Goal: Task Accomplishment & Management: Manage account settings

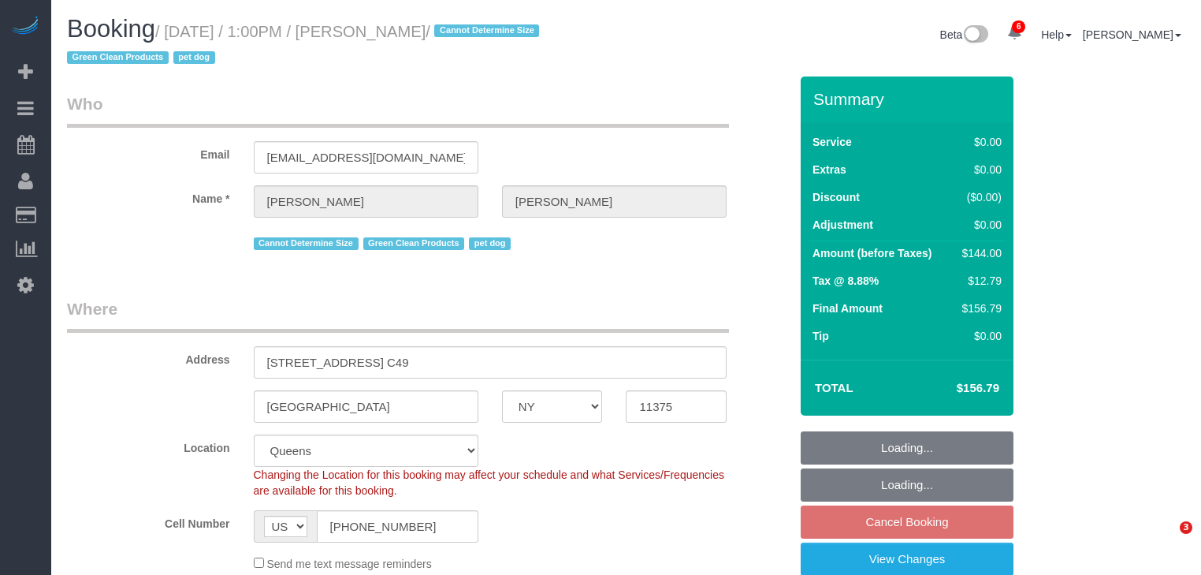
select select "NY"
select select "spot6"
select select "number:60"
select select "number:74"
select select "number:13"
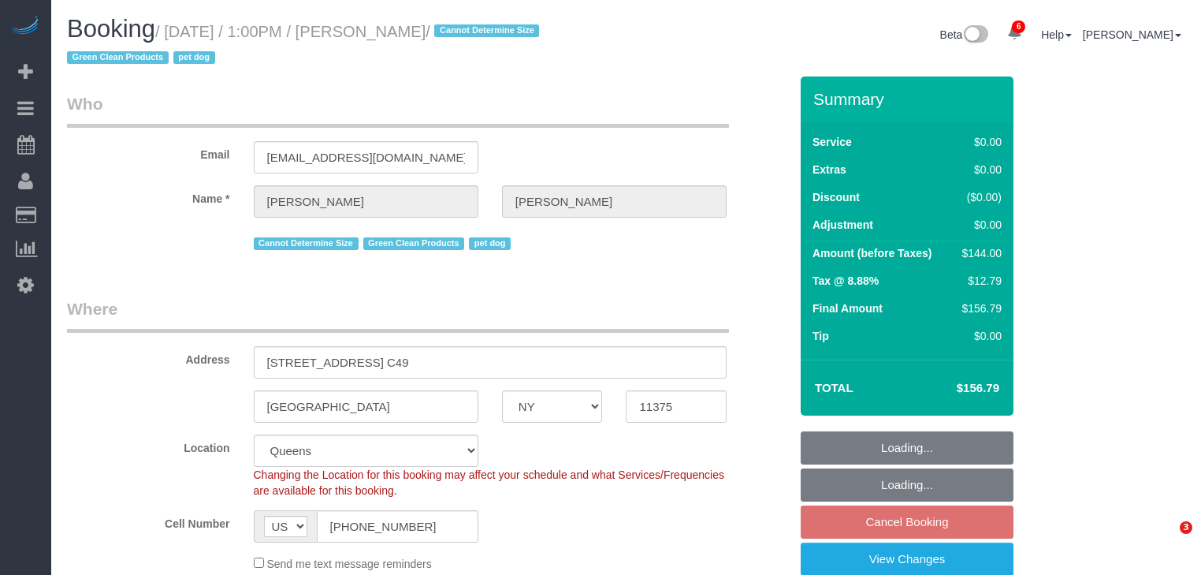
select select "number:5"
select select "object:1344"
select select "1"
select select "NY"
select select "1"
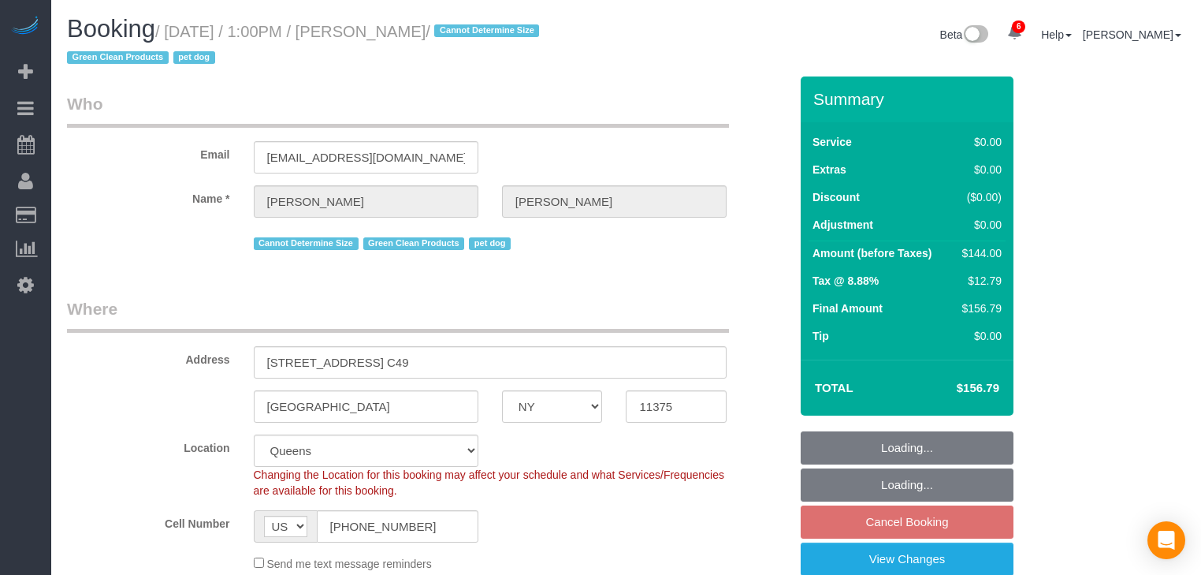
select select "spot6"
select select "number:60"
select select "number:74"
select select "number:13"
select select "number:5"
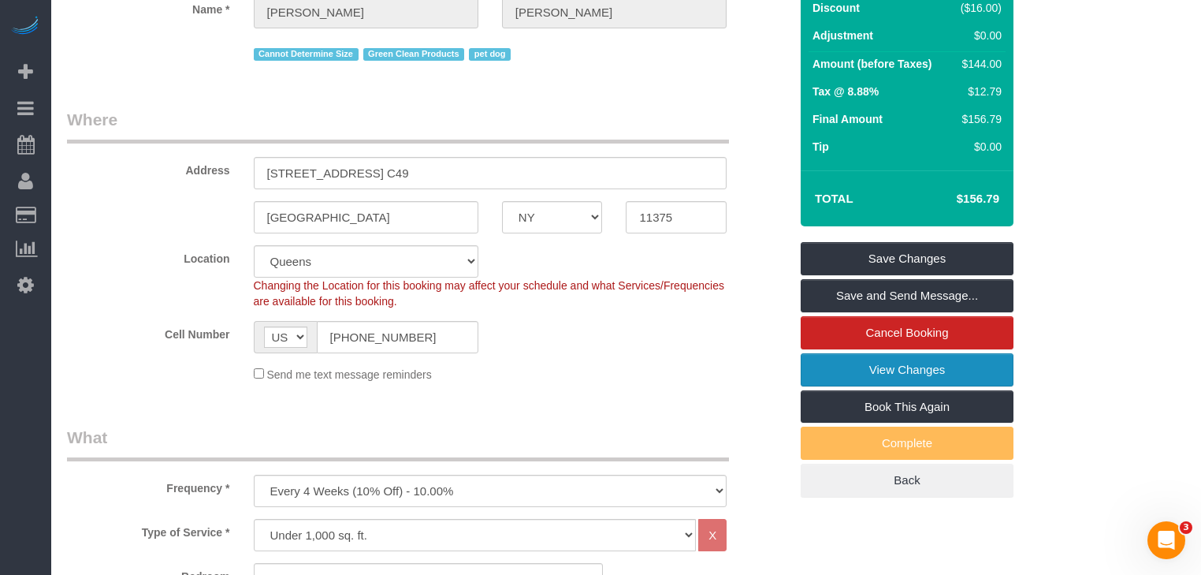
drag, startPoint x: 605, startPoint y: 372, endPoint x: 946, endPoint y: 355, distance: 341.7
click at [608, 372] on div "Send me text message reminders" at bounding box center [490, 373] width 497 height 17
click at [886, 370] on link "View Changes" at bounding box center [907, 369] width 213 height 33
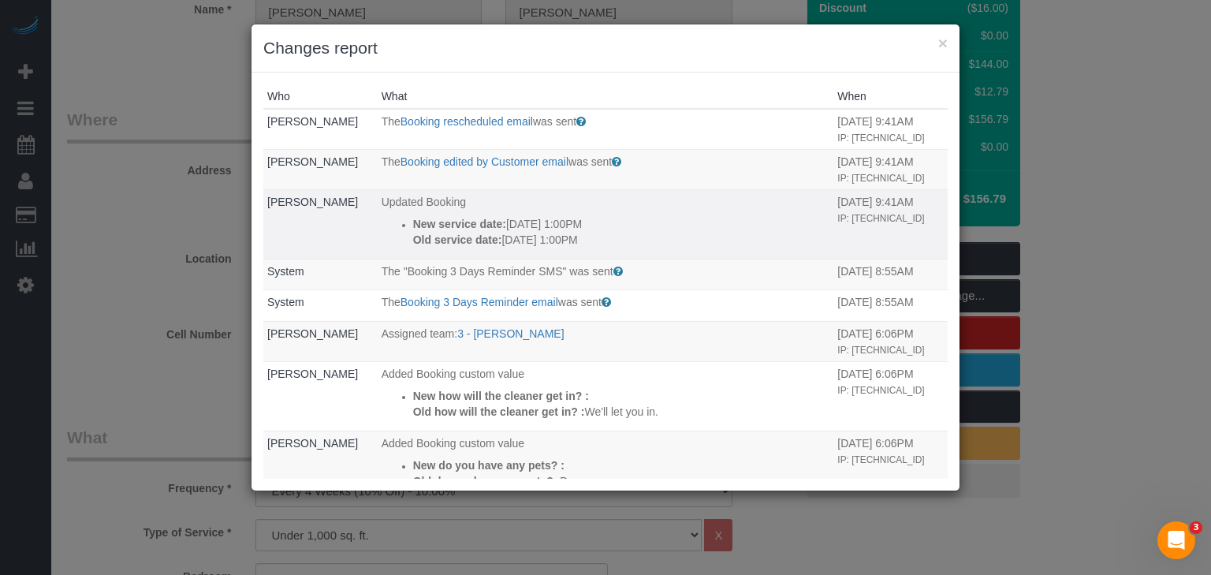
click at [492, 213] on td "Updated Booking New service date: 08/22/2025 1:00PM Old service date: 08/15/202…" at bounding box center [606, 223] width 456 height 69
click at [744, 213] on td "Updated Booking New service date: 08/22/2025 1:00PM Old service date: 08/15/202…" at bounding box center [606, 223] width 456 height 69
click at [858, 215] on small "IP: 65.205.21.42" at bounding box center [880, 218] width 87 height 11
drag, startPoint x: 827, startPoint y: 199, endPoint x: 908, endPoint y: 209, distance: 81.8
click at [908, 209] on td "08/12/2025 9:41AM IP: 65.205.21.42" at bounding box center [890, 223] width 114 height 69
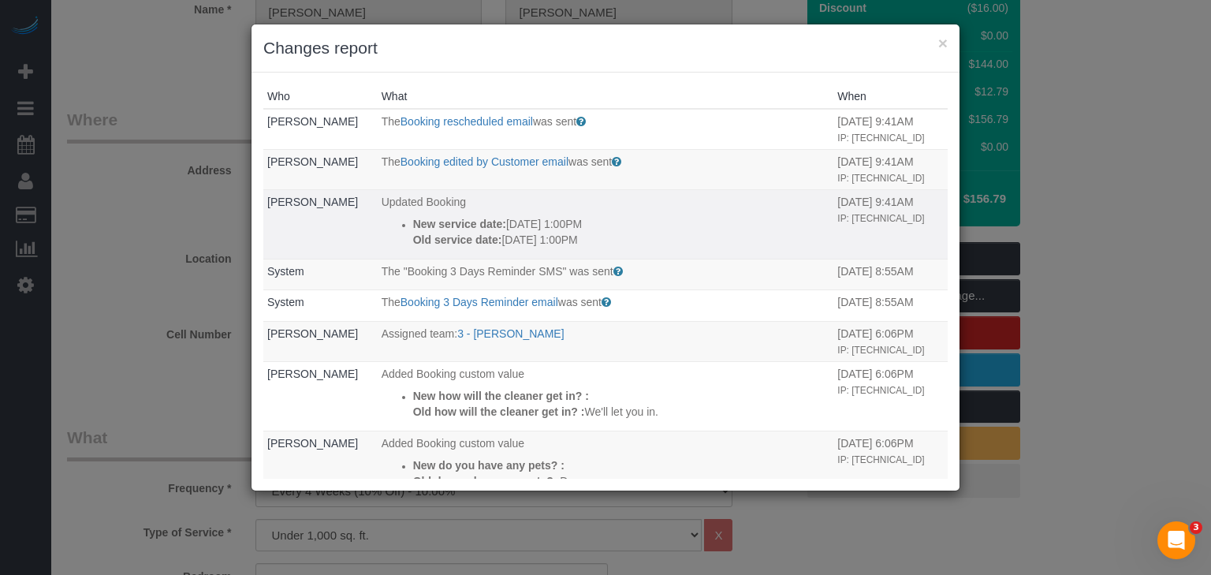
click at [714, 249] on td "Updated Booking New service date: 08/22/2025 1:00PM Old service date: 08/15/202…" at bounding box center [606, 223] width 456 height 69
drag, startPoint x: 426, startPoint y: 227, endPoint x: 634, endPoint y: 222, distance: 208.1
click at [632, 222] on p "New service date: 08/22/2025 1:00PM" at bounding box center [621, 224] width 417 height 16
click at [670, 232] on p "Old service date: 08/15/2025 1:00PM" at bounding box center [621, 240] width 417 height 16
drag, startPoint x: 505, startPoint y: 243, endPoint x: 603, endPoint y: 239, distance: 97.8
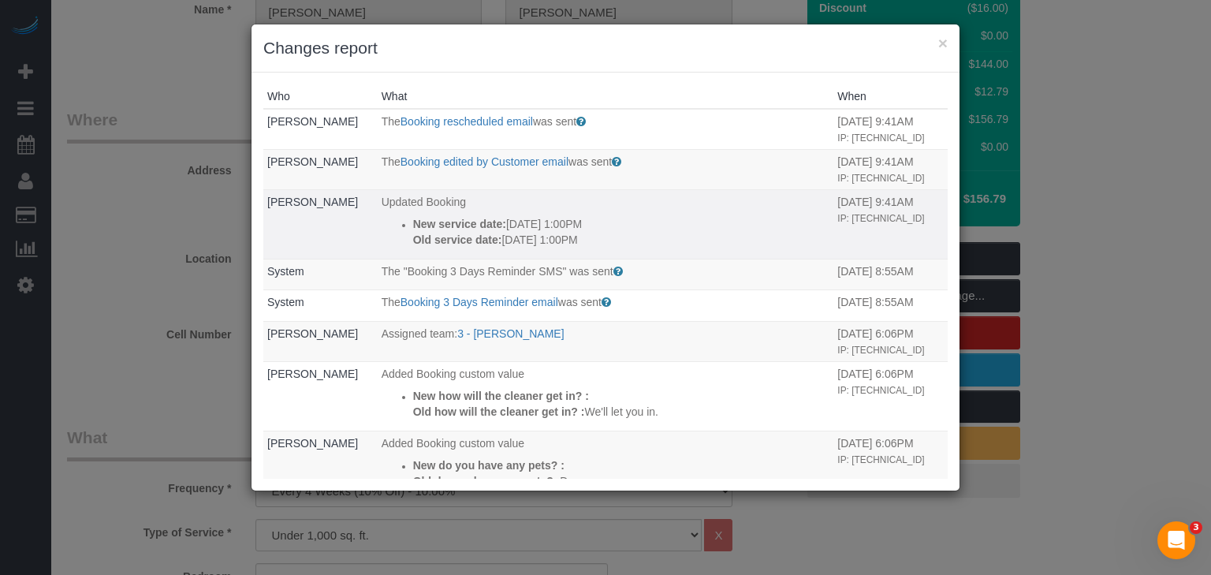
click at [603, 239] on p "Old service date: 08/15/2025 1:00PM" at bounding box center [621, 240] width 417 height 16
drag, startPoint x: 508, startPoint y: 243, endPoint x: 530, endPoint y: 243, distance: 22.1
click at [530, 243] on p "Old service date: 08/15/2025 1:00PM" at bounding box center [621, 240] width 417 height 16
click at [554, 233] on p "Old service date: 08/15/2025 1:00PM" at bounding box center [621, 240] width 417 height 16
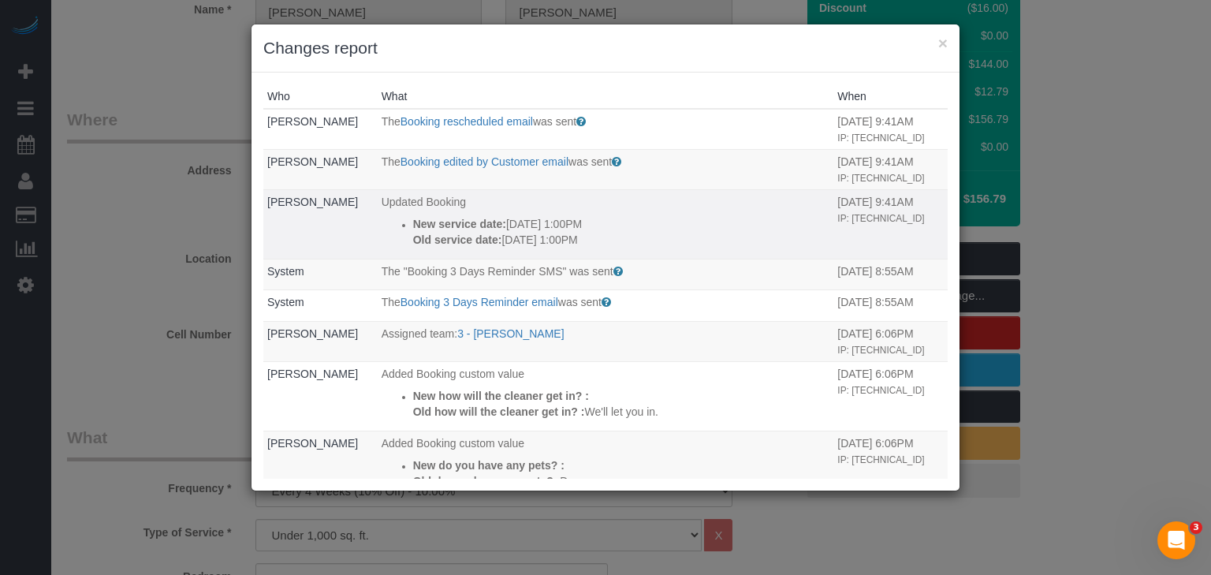
drag, startPoint x: 508, startPoint y: 224, endPoint x: 545, endPoint y: 220, distance: 36.5
click at [545, 220] on p "New service date: 08/22/2025 1:00PM" at bounding box center [621, 224] width 417 height 16
click at [599, 219] on p "New service date: 08/22/2025 1:00PM" at bounding box center [621, 224] width 417 height 16
click at [616, 219] on p "New service date: 08/22/2025 1:00PM" at bounding box center [621, 224] width 417 height 16
drag, startPoint x: 369, startPoint y: 231, endPoint x: 629, endPoint y: 236, distance: 260.2
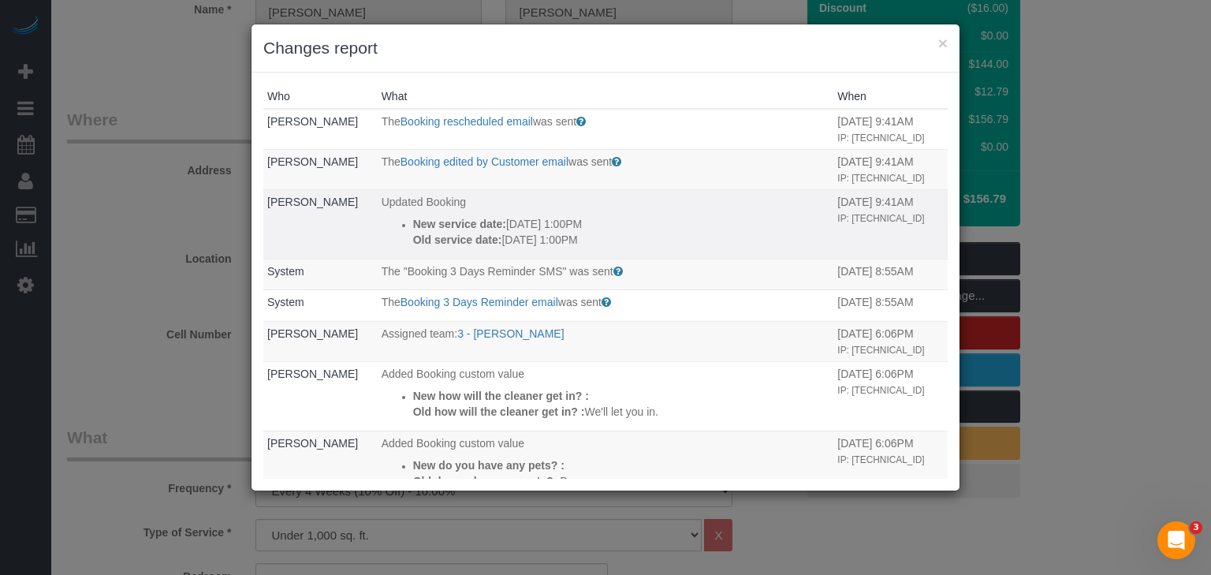
click at [628, 236] on tr "Julian Mullins Updated Booking New service date: 08/22/2025 1:00PM Old service …" at bounding box center [605, 223] width 684 height 69
click at [639, 238] on p "Old service date: 08/15/2025 1:00PM" at bounding box center [621, 240] width 417 height 16
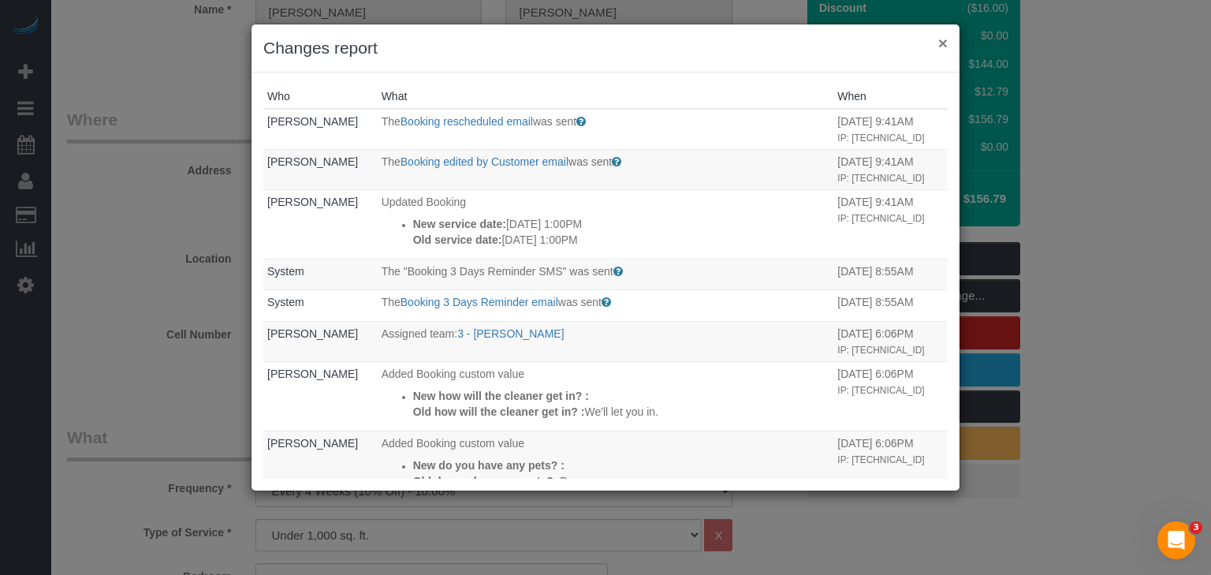
click at [943, 44] on button "×" at bounding box center [942, 43] width 9 height 17
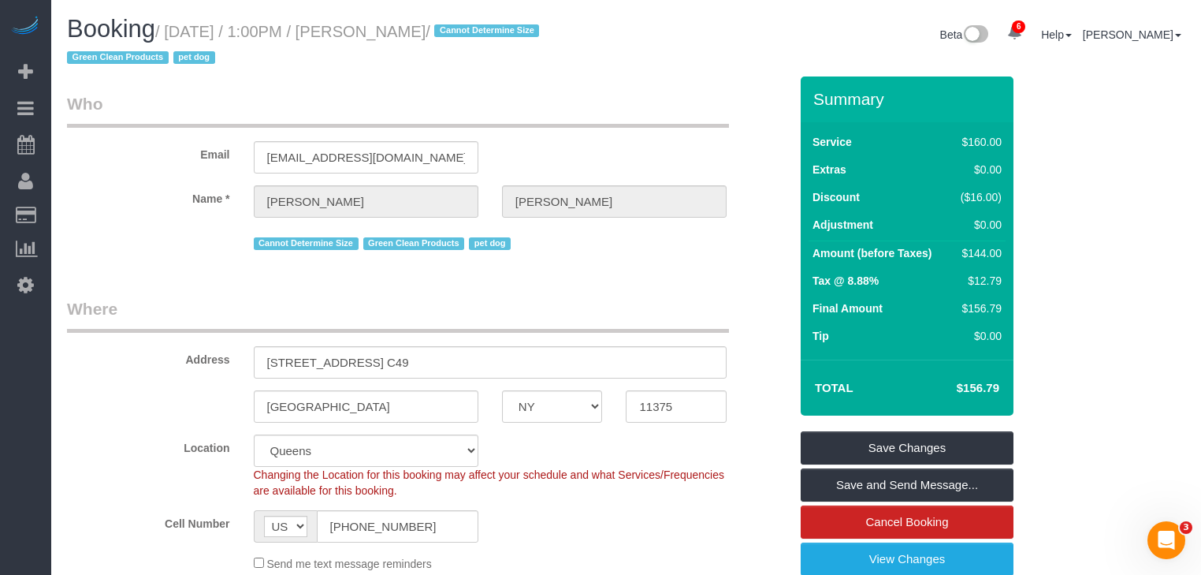
click at [602, 93] on legend "Who" at bounding box center [398, 109] width 662 height 35
drag, startPoint x: 469, startPoint y: 28, endPoint x: 596, endPoint y: 50, distance: 128.9
click at [596, 50] on h1 "Booking / August 22, 2025 / 1:00PM / Julian Mullins / Cannot Determine Size Gre…" at bounding box center [341, 43] width 548 height 54
click at [594, 73] on div "Booking / August 22, 2025 / 1:00PM / Julian Mullins / Cannot Determine Size Gre…" at bounding box center [340, 46] width 571 height 61
click at [633, 151] on div "Email mullinsjulian@gmail.com" at bounding box center [428, 132] width 746 height 81
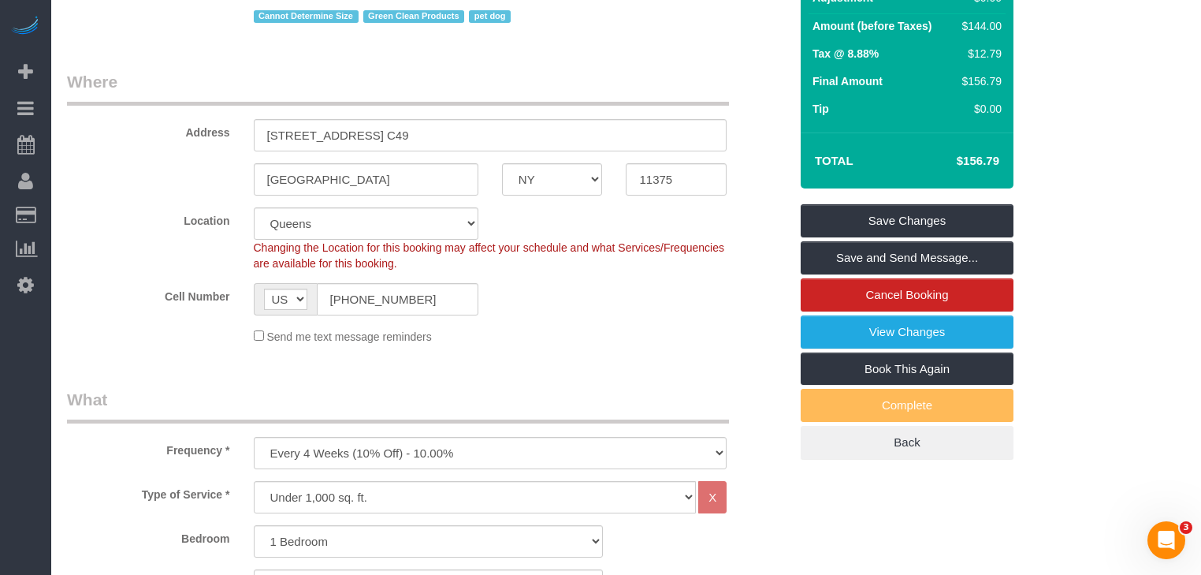
scroll to position [378, 0]
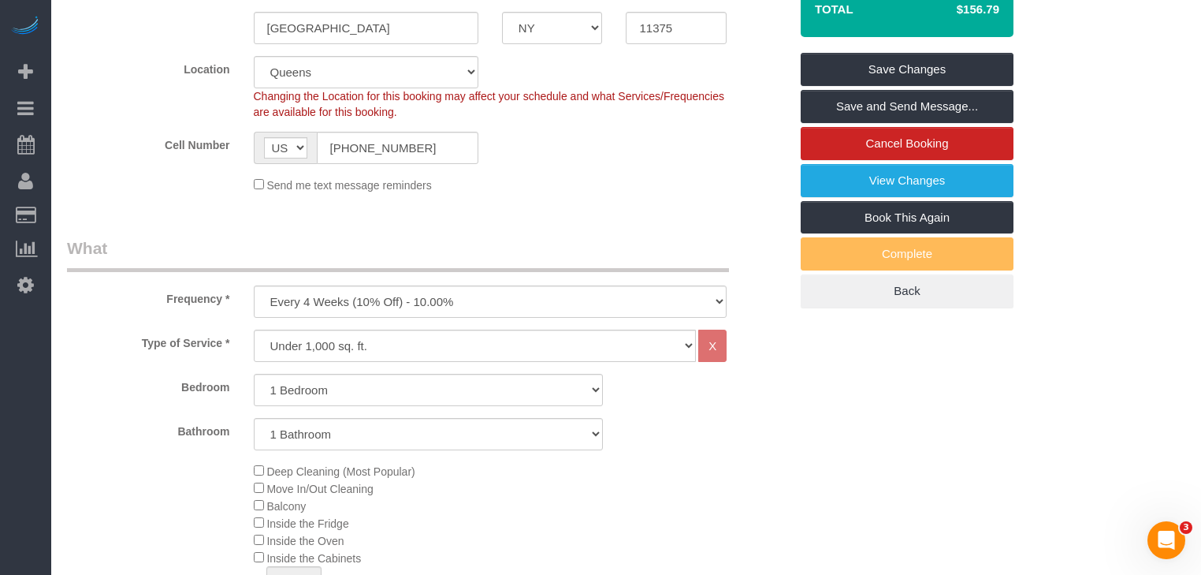
drag, startPoint x: 550, startPoint y: 199, endPoint x: 498, endPoint y: 265, distance: 84.2
click at [551, 199] on fieldset "Where Address 11220 72nd Drive, Apt. C49 Forest Hills AK AL AR AZ CA CO CT DC D…" at bounding box center [428, 62] width 722 height 286
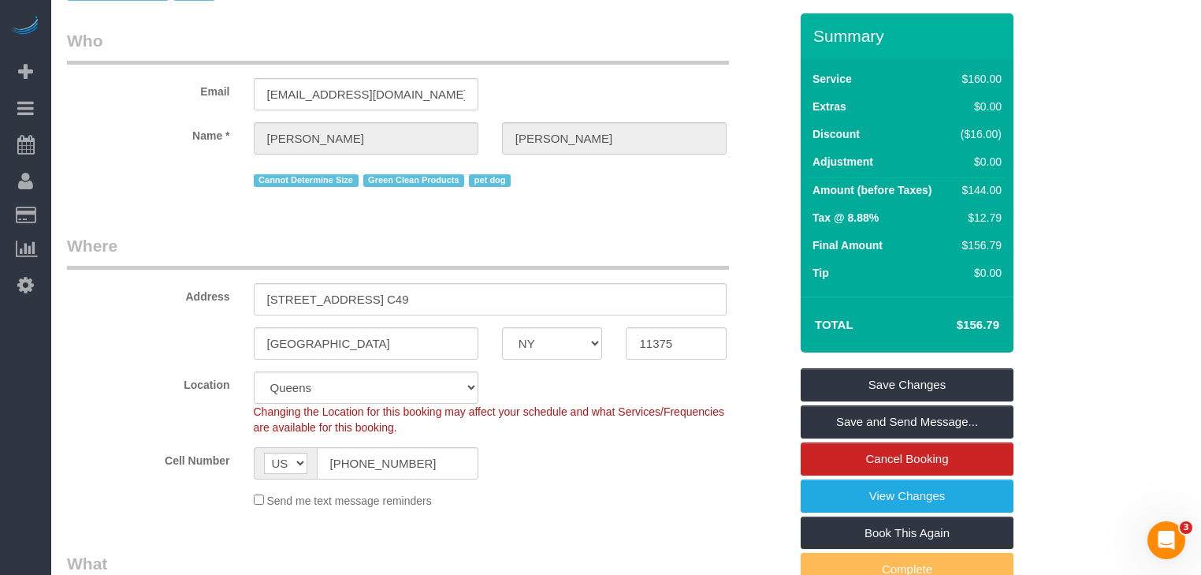
scroll to position [0, 0]
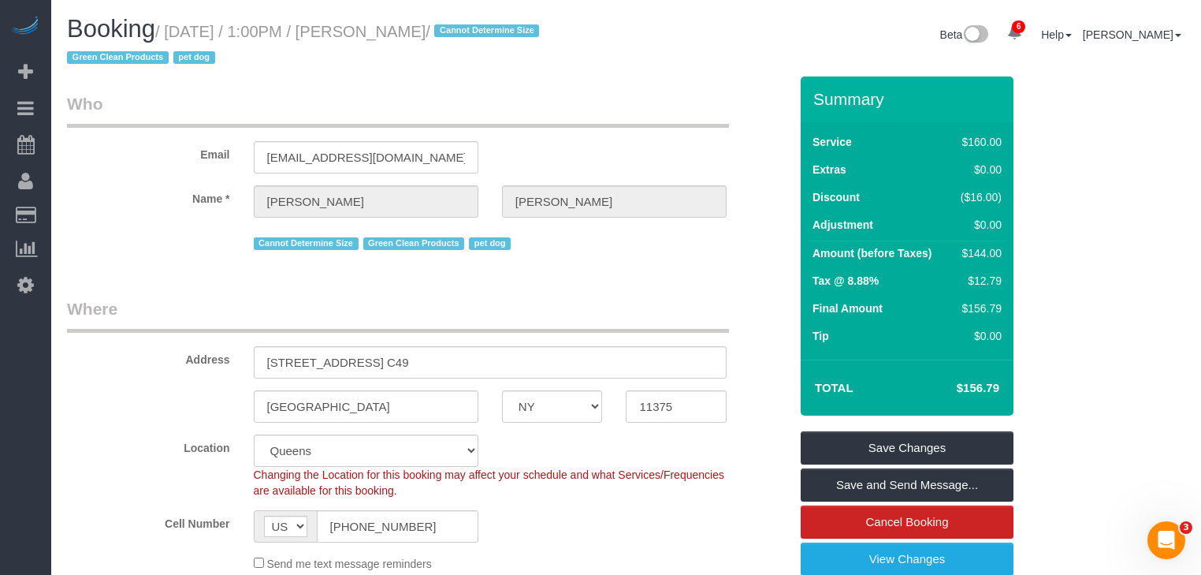
click at [574, 142] on div "Email mullinsjulian@gmail.com" at bounding box center [428, 132] width 746 height 81
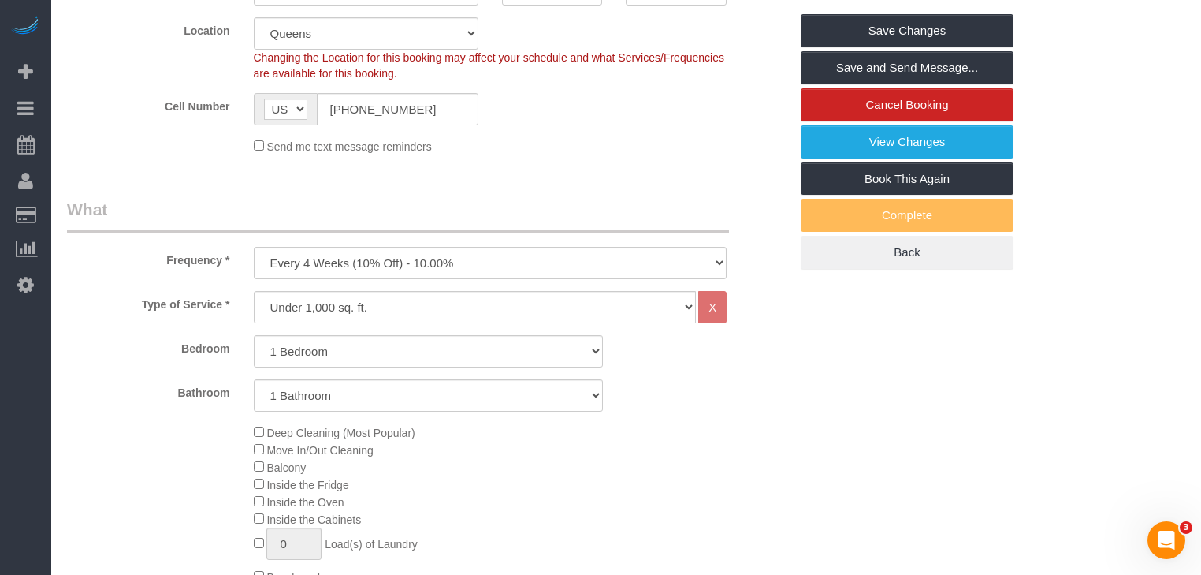
scroll to position [568, 0]
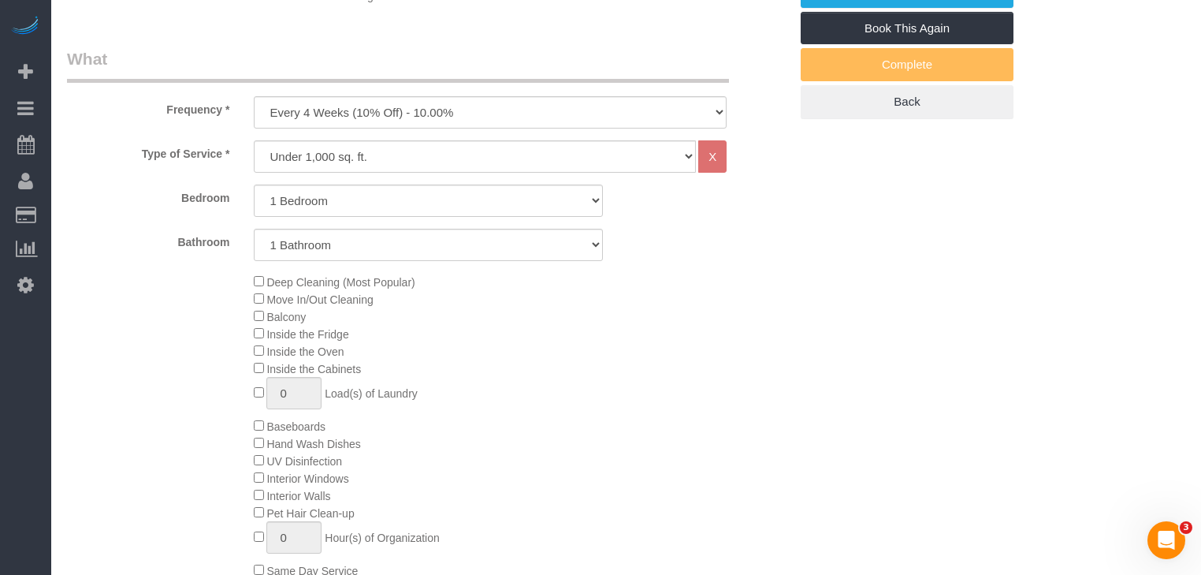
click at [761, 313] on div "Deep Cleaning (Most Popular) Move In/Out Cleaning Balcony Inside the Fridge Ins…" at bounding box center [522, 426] width 560 height 306
click at [687, 317] on div "Deep Cleaning (Most Popular) Move In/Out Cleaning Balcony Inside the Fridge Ins…" at bounding box center [522, 426] width 560 height 306
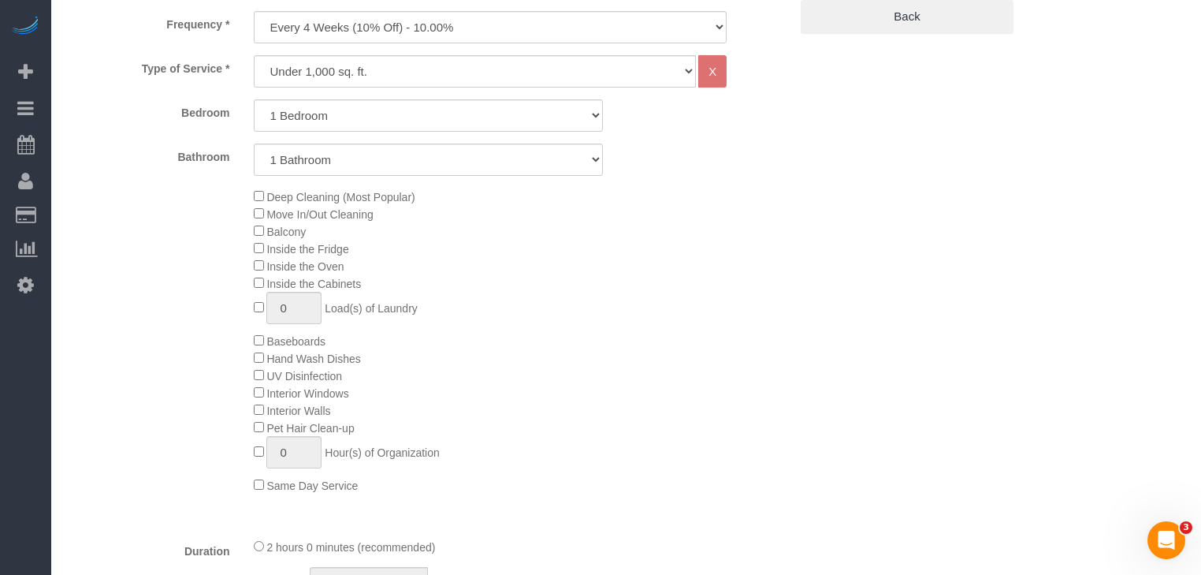
scroll to position [631, 0]
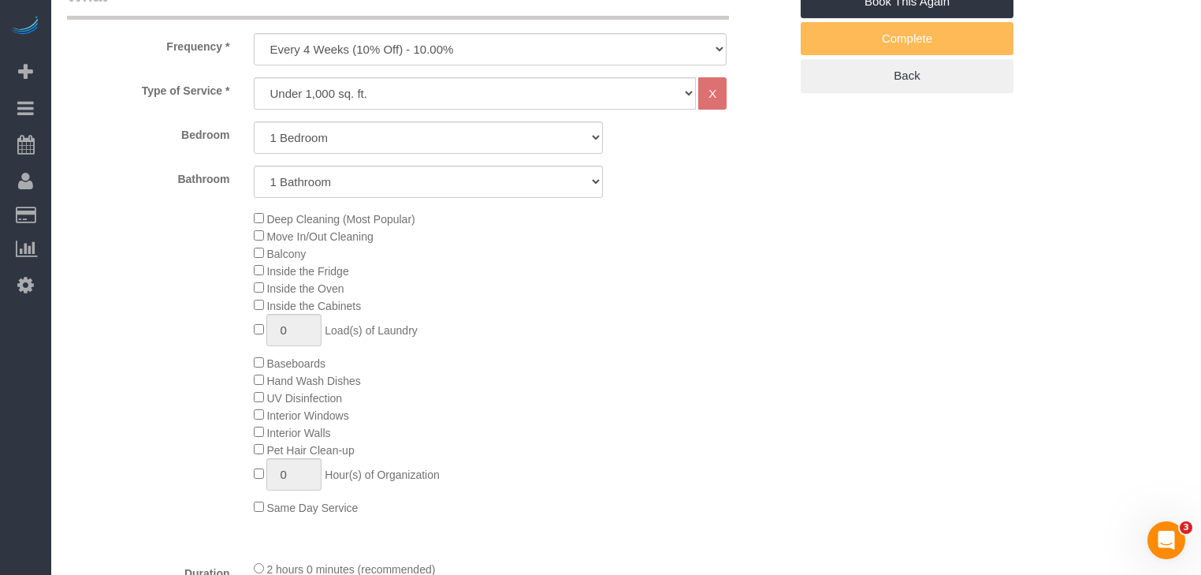
click at [709, 300] on div "Deep Cleaning (Most Popular) Move In/Out Cleaning Balcony Inside the Fridge Ins…" at bounding box center [522, 363] width 560 height 306
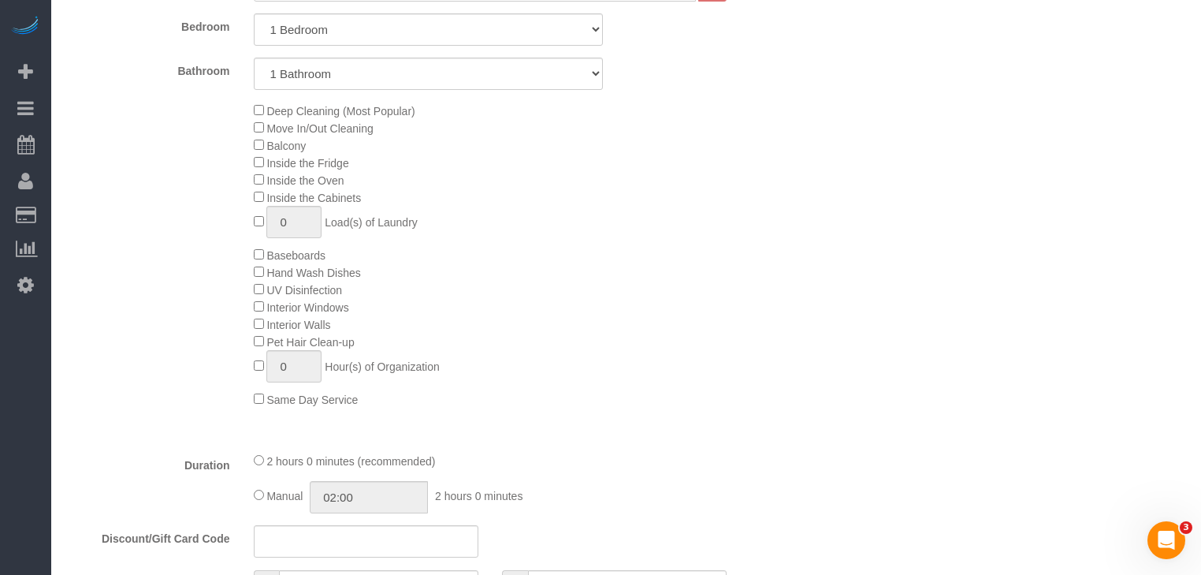
scroll to position [946, 0]
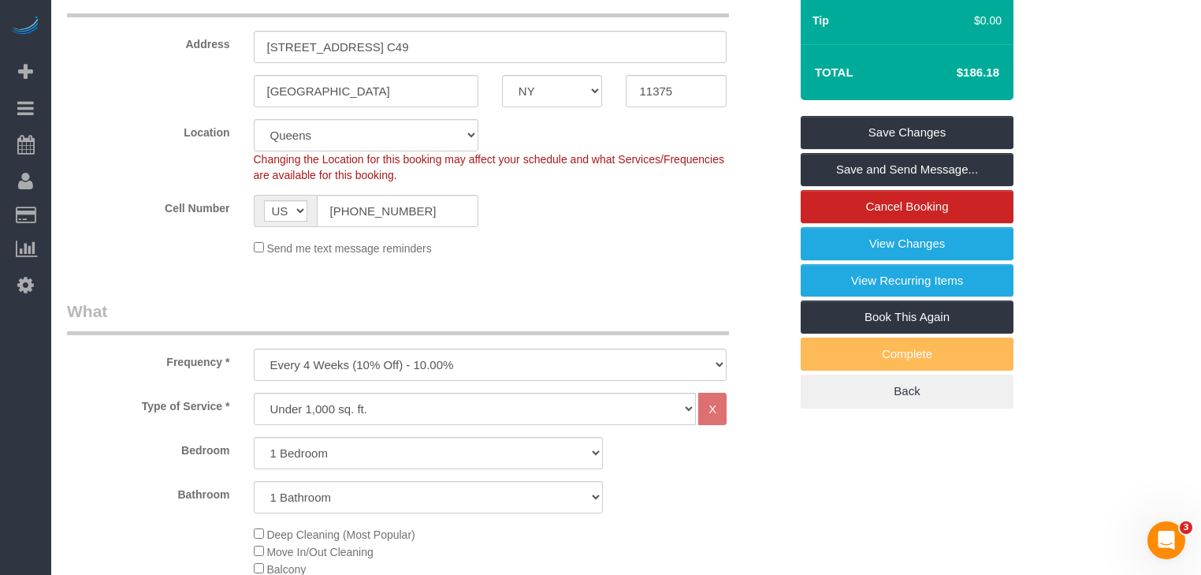
select select "spot61"
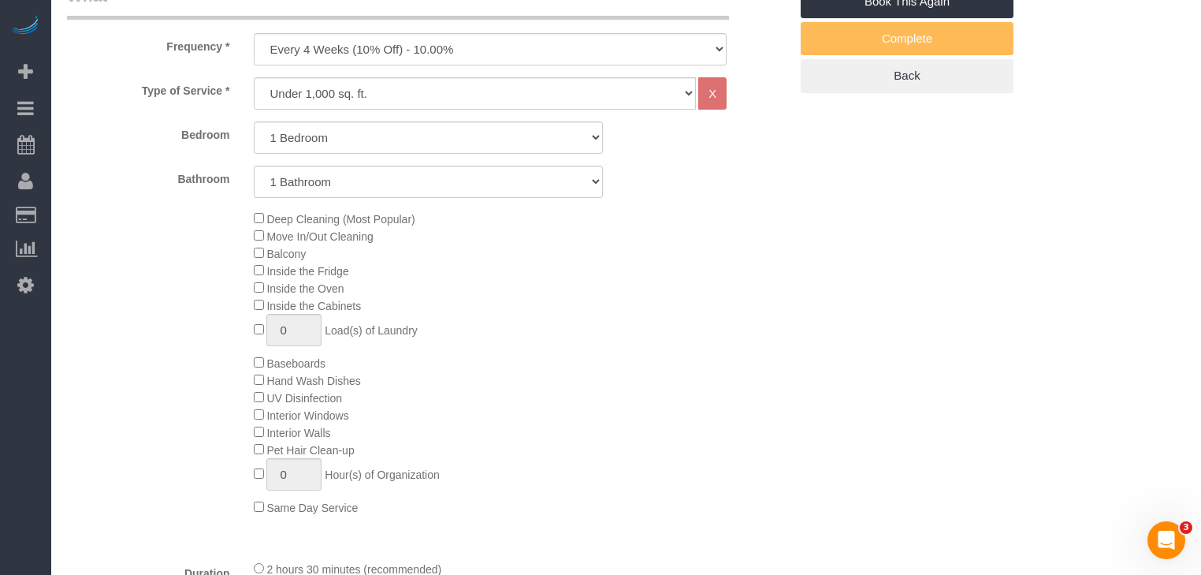
scroll to position [820, 0]
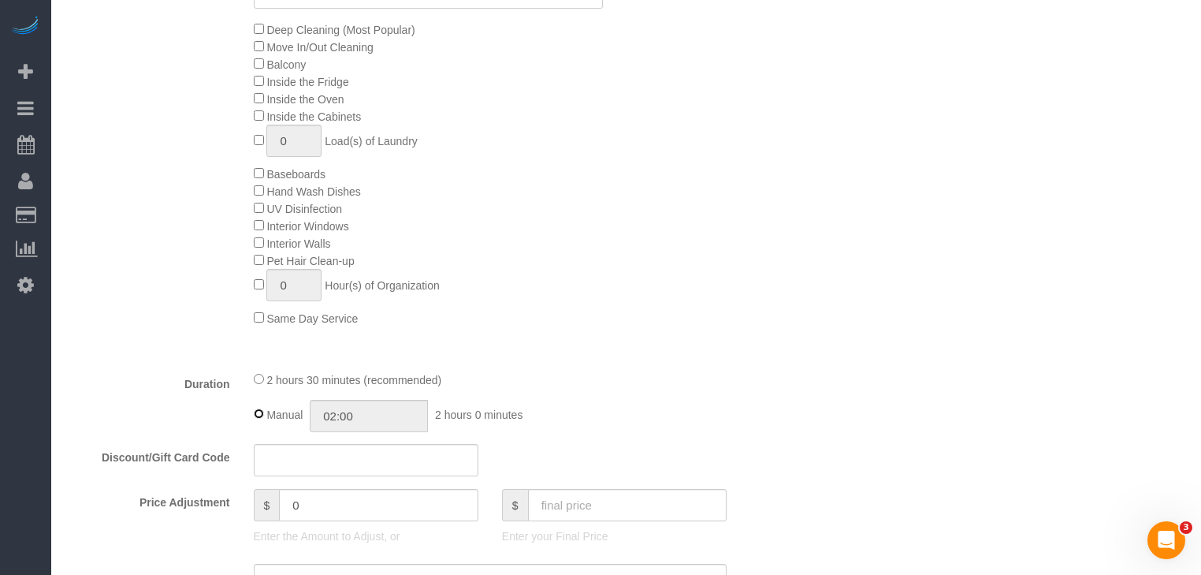
type input "02:30"
drag, startPoint x: 394, startPoint y: 385, endPoint x: 551, endPoint y: 359, distance: 159.0
click at [435, 385] on span "2 hours 30 minutes (recommended)" at bounding box center [353, 380] width 175 height 13
click at [551, 358] on div "Type of Service * Under 1,000 sq. ft. 1,001 - 1,500 sq. ft. 1,500+ sq. ft. Cust…" at bounding box center [428, 123] width 722 height 470
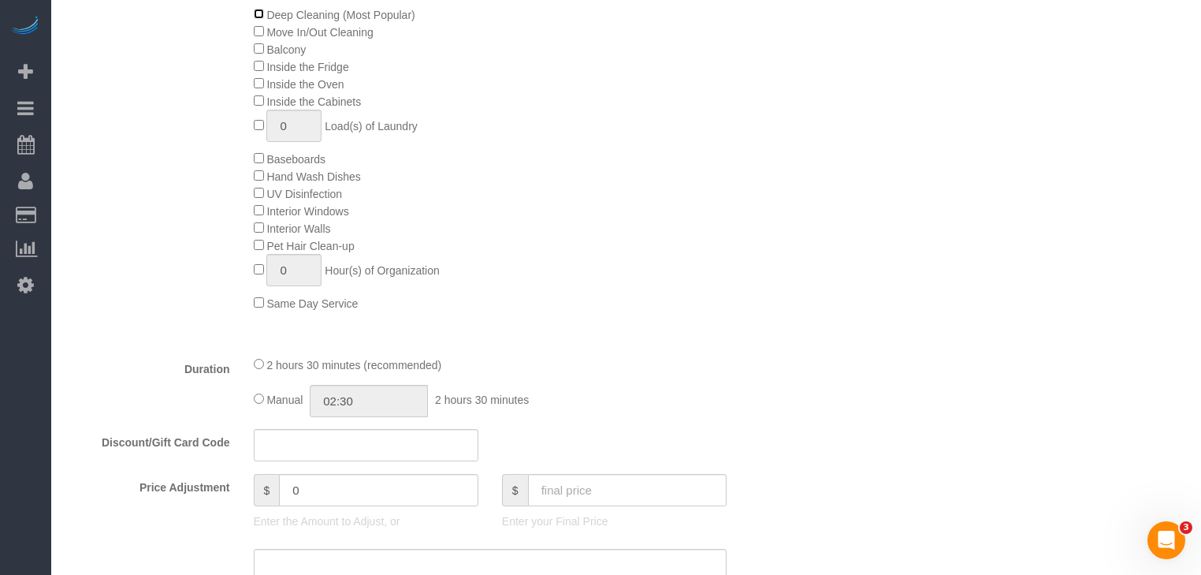
scroll to position [946, 0]
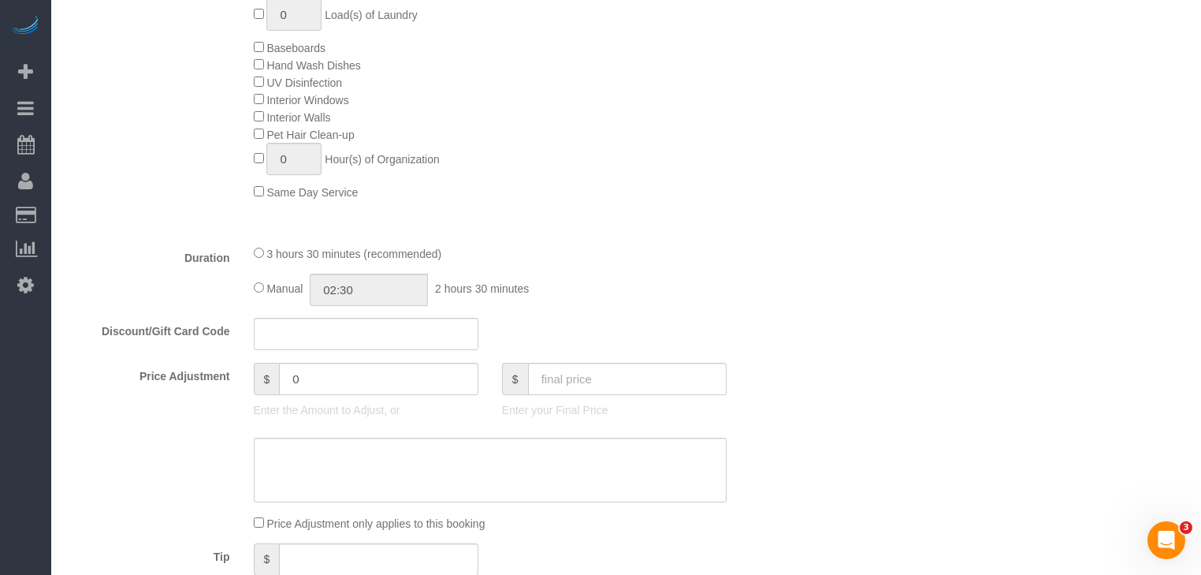
select select "spot116"
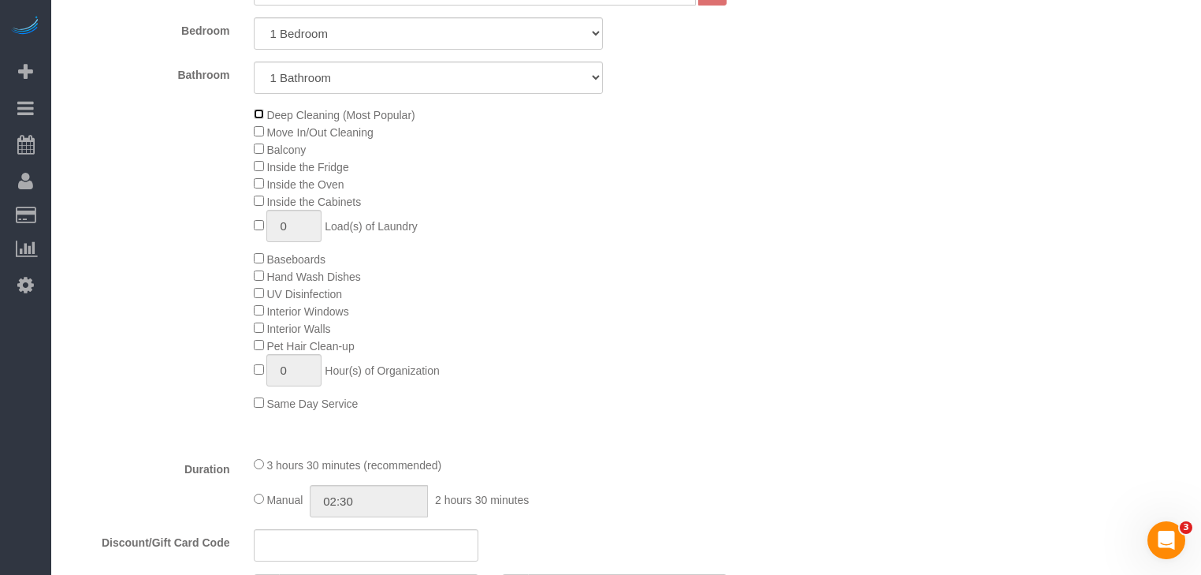
scroll to position [757, 0]
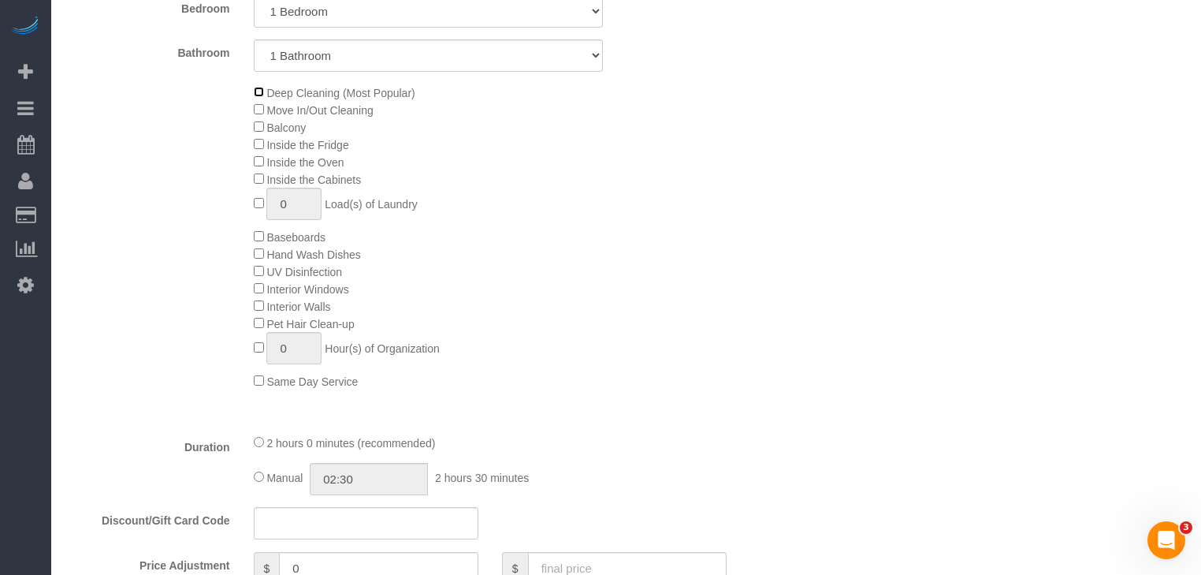
select select "spot171"
type input "02:00"
click at [313, 446] on span "3 hours 30 minutes (recommended)" at bounding box center [353, 443] width 175 height 13
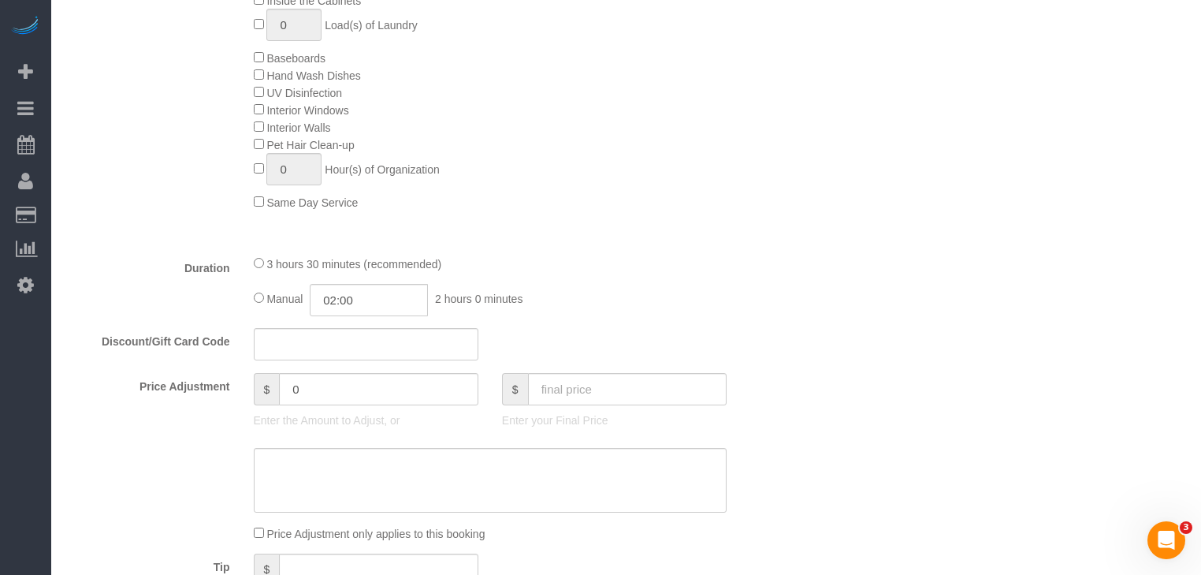
scroll to position [946, 0]
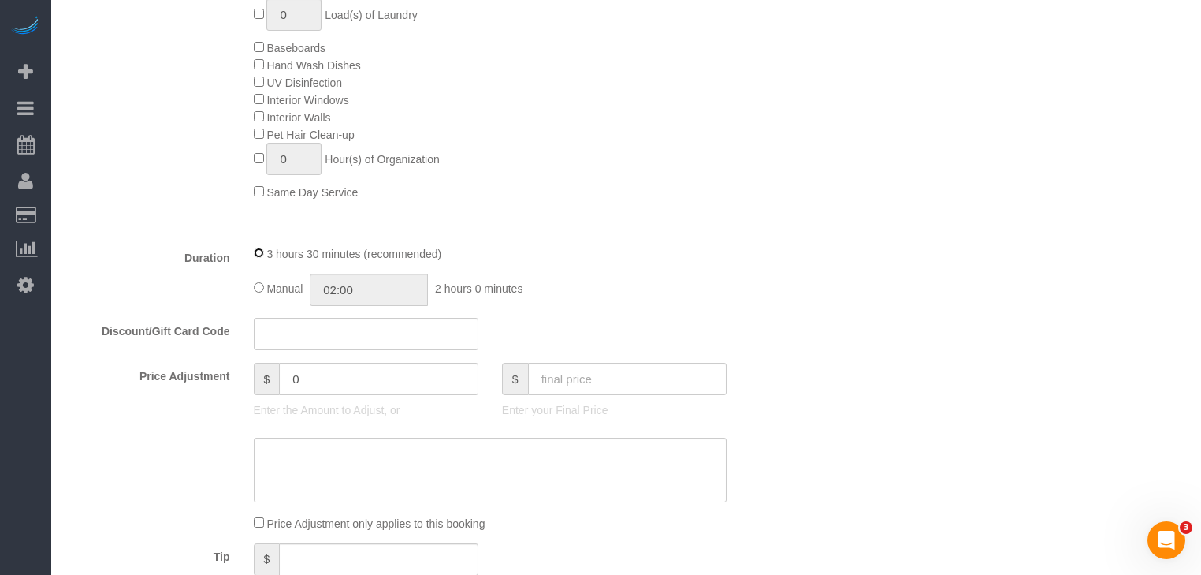
select select "spot226"
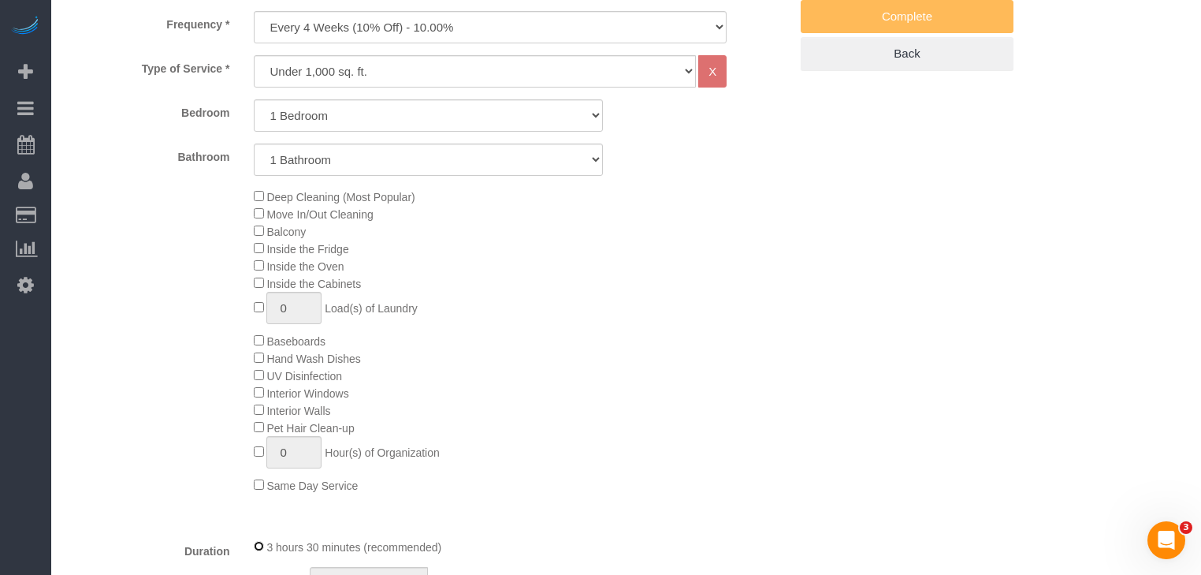
scroll to position [631, 0]
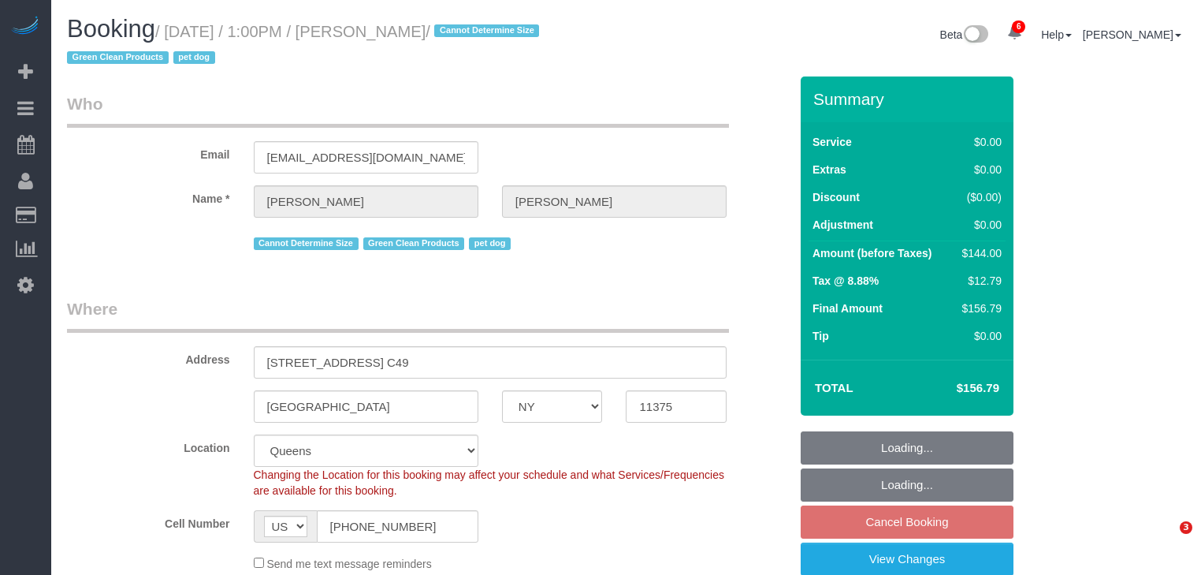
select select "NY"
select select "number:60"
select select "number:74"
select select "number:13"
select select "number:5"
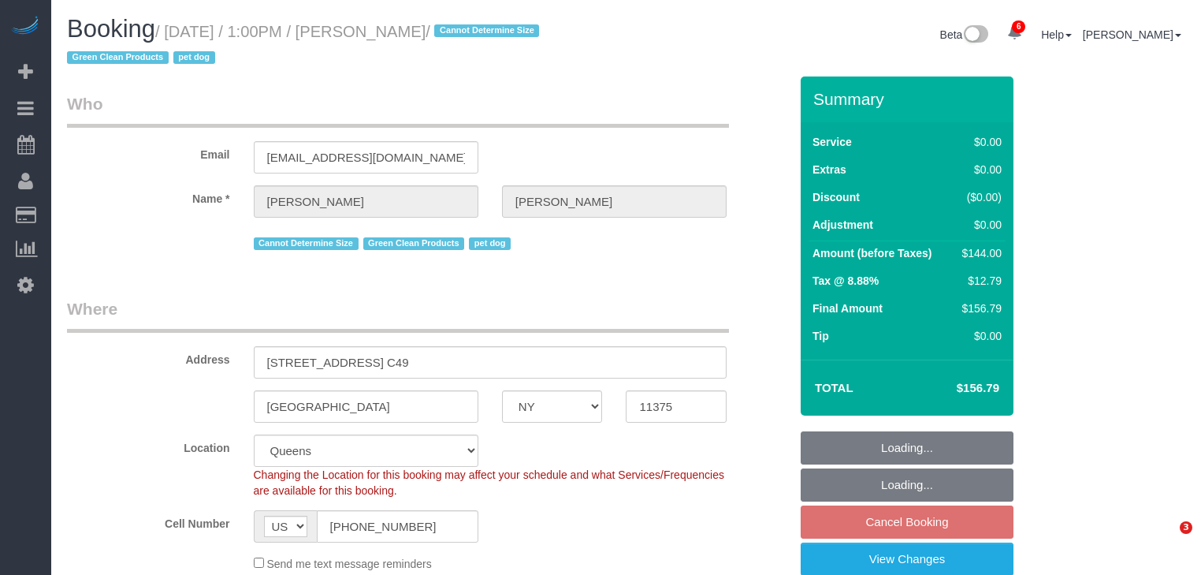
select select "1"
select select "object:936"
select select "string:stripe-pm_1QWLcg4VGloSiKo7V0LoqA1a"
select select "spot6"
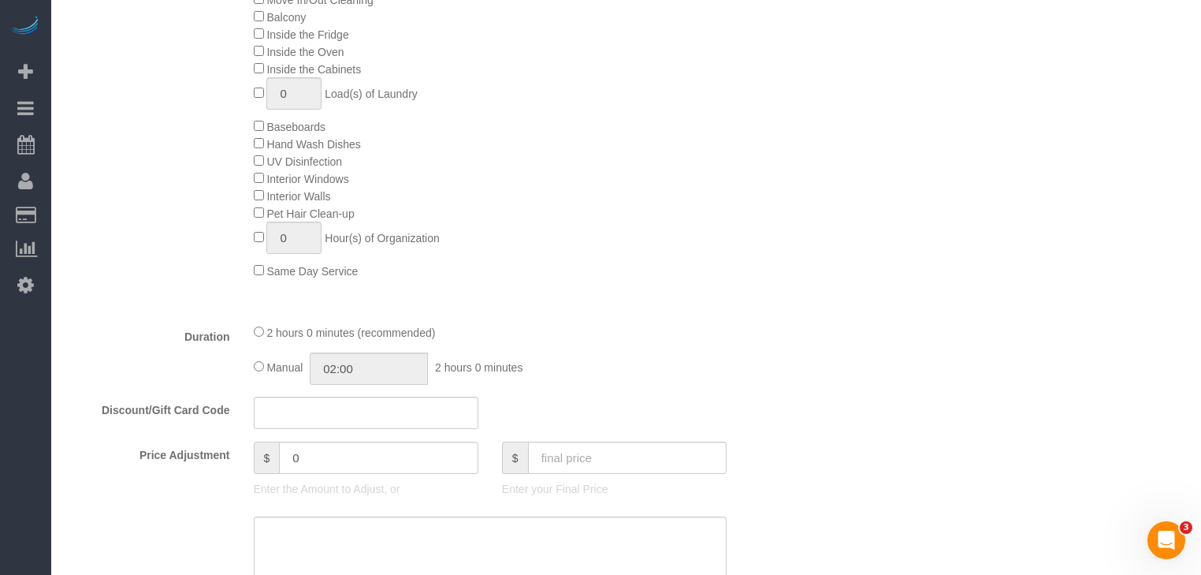
scroll to position [883, 0]
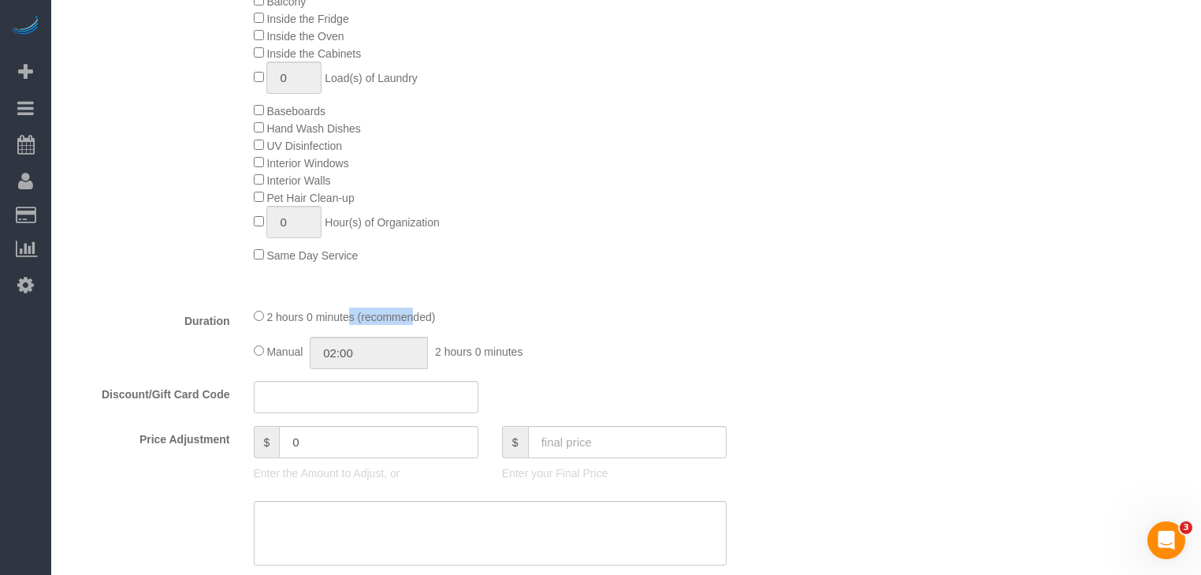
drag, startPoint x: 291, startPoint y: 320, endPoint x: 568, endPoint y: 288, distance: 279.2
click at [347, 314] on div "2 hours 0 minutes (recommended)" at bounding box center [491, 315] width 474 height 17
click at [570, 288] on div "Type of Service * Under 1,000 sq. ft. 1,001 - 1,500 sq. ft. 1,500+ sq. ft. Cust…" at bounding box center [428, 60] width 722 height 470
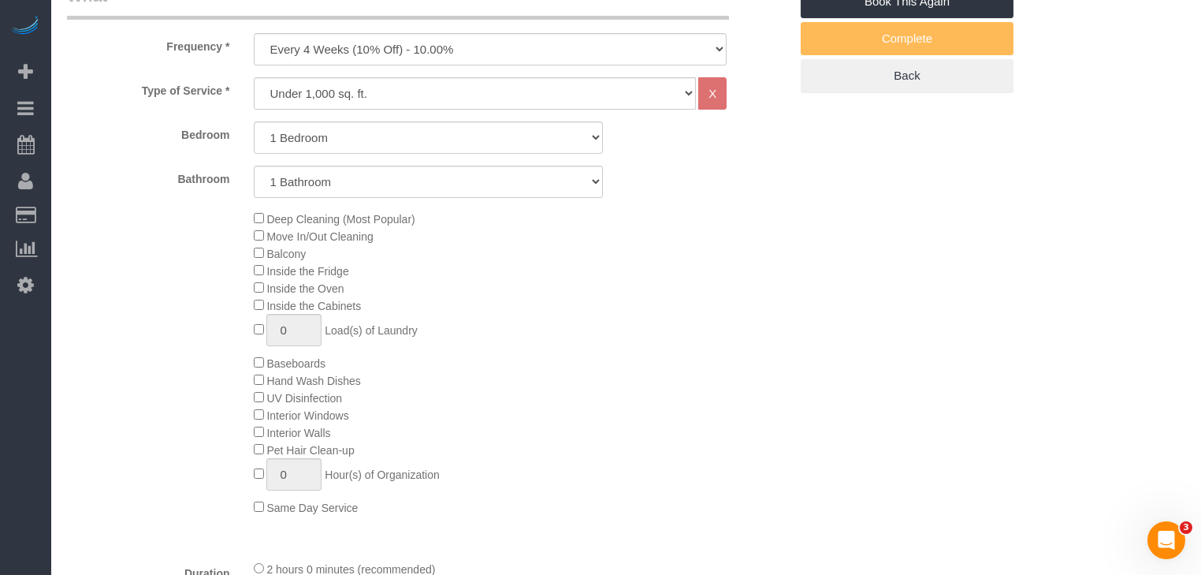
click at [265, 270] on span "Inside the Fridge" at bounding box center [301, 271] width 95 height 13
select select "spot61"
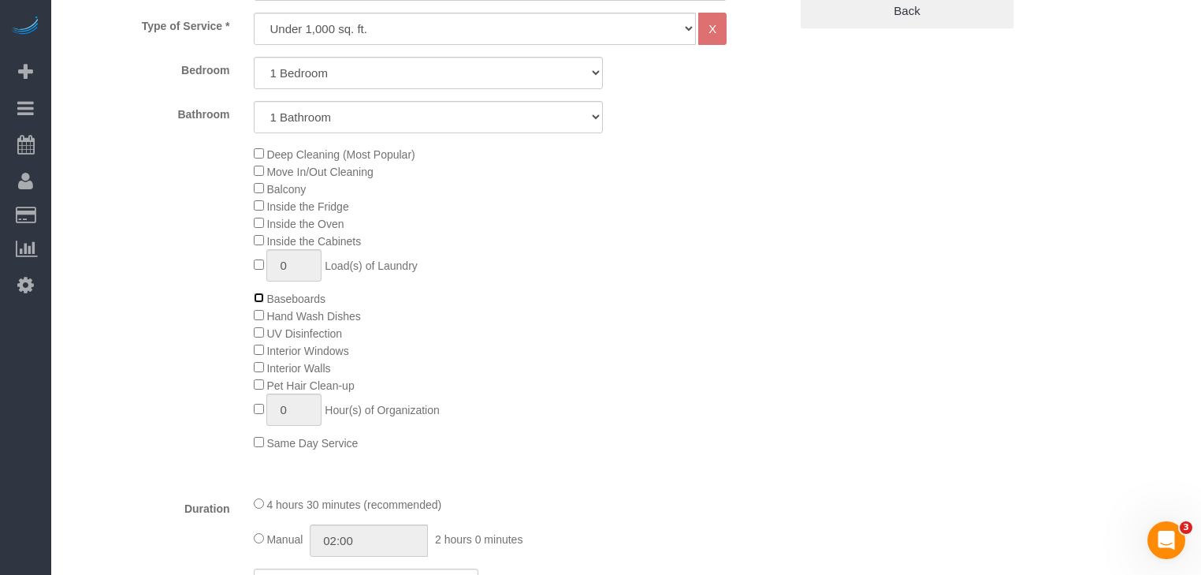
scroll to position [883, 0]
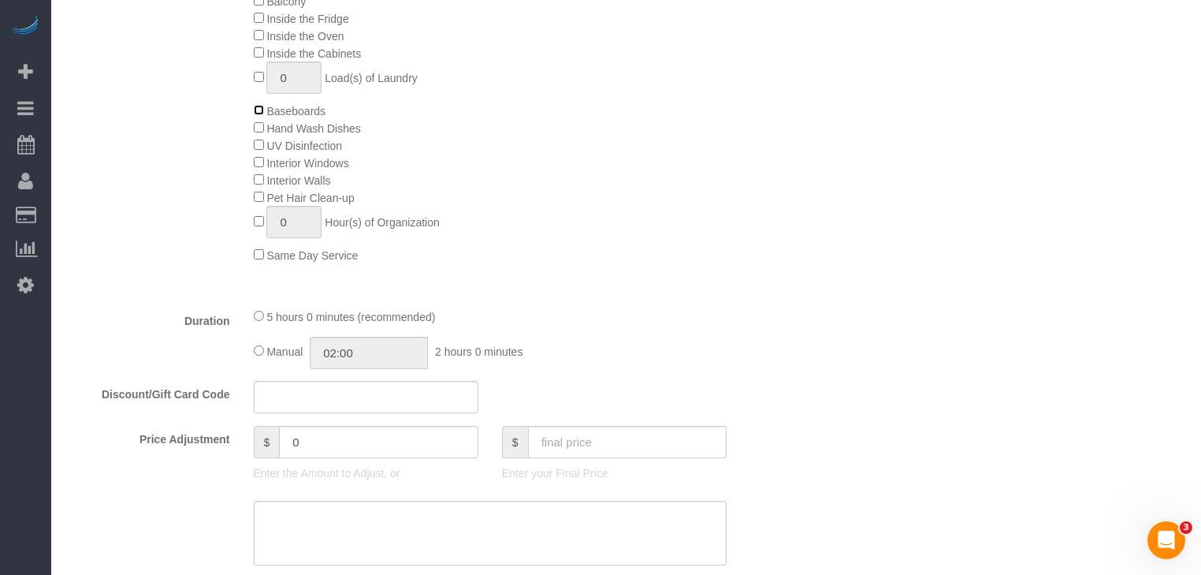
select select "spot116"
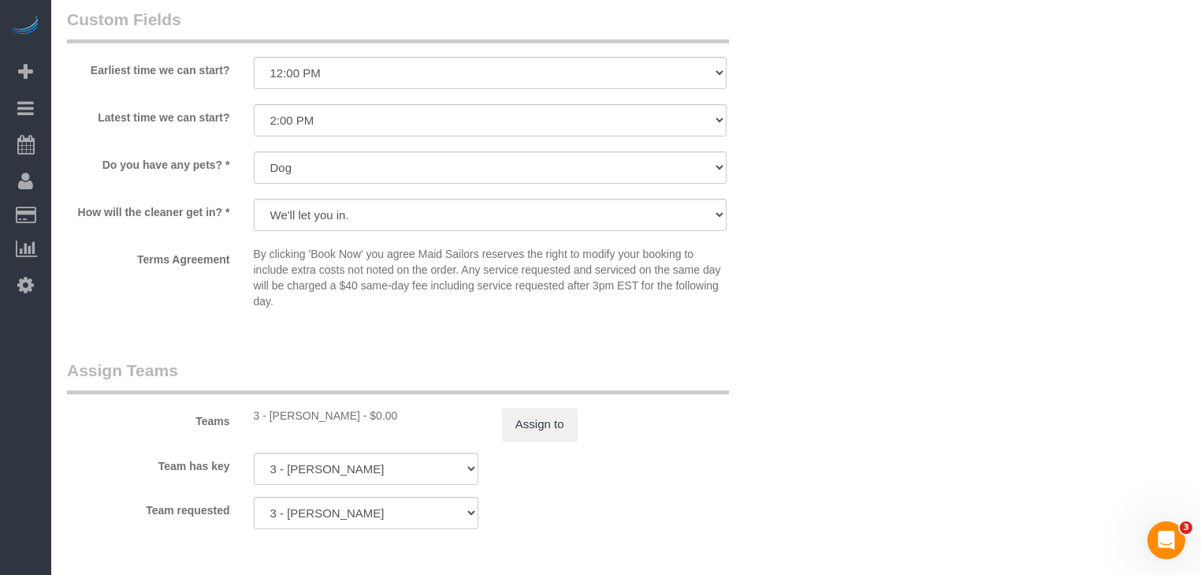
scroll to position [1766, 0]
click at [562, 431] on button "Assign to" at bounding box center [540, 423] width 76 height 33
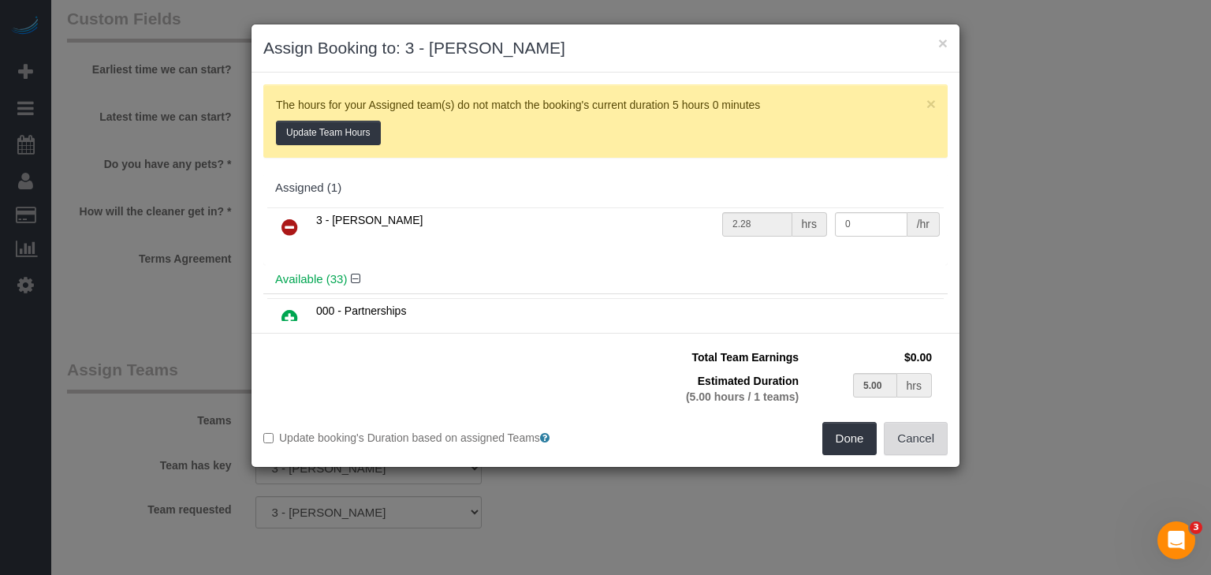
click at [920, 442] on button "Cancel" at bounding box center [916, 438] width 64 height 33
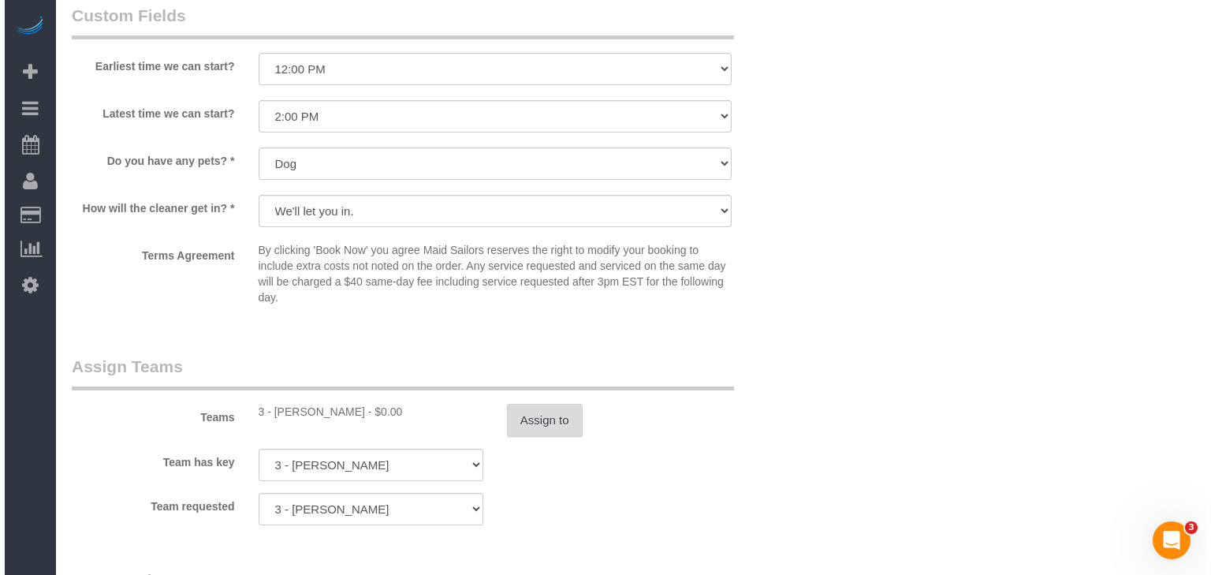
scroll to position [2018, 0]
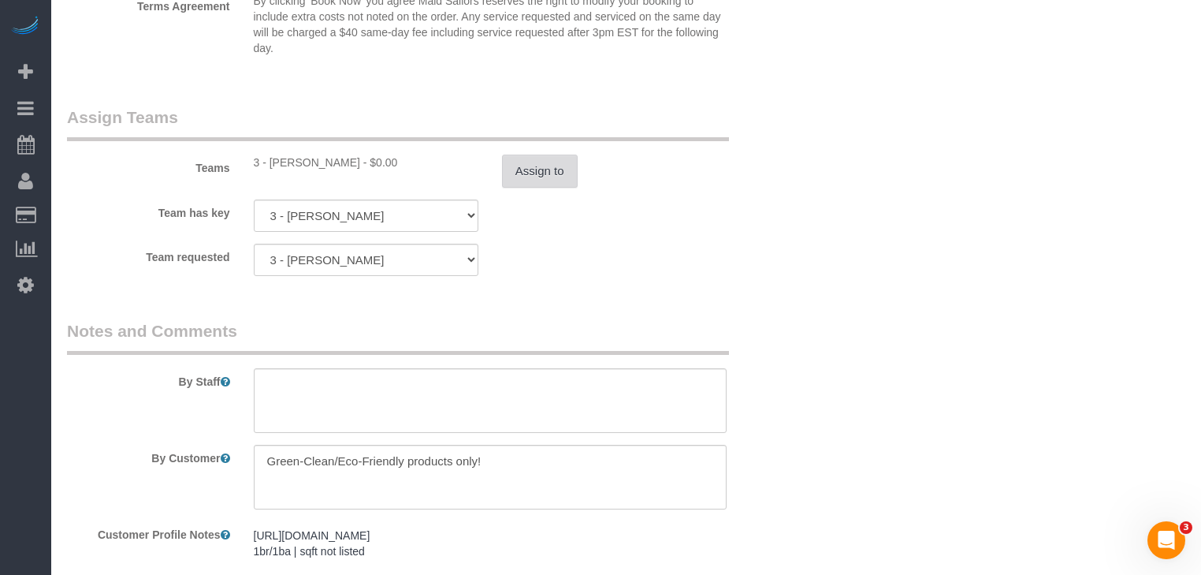
click at [548, 177] on button "Assign to" at bounding box center [540, 170] width 76 height 33
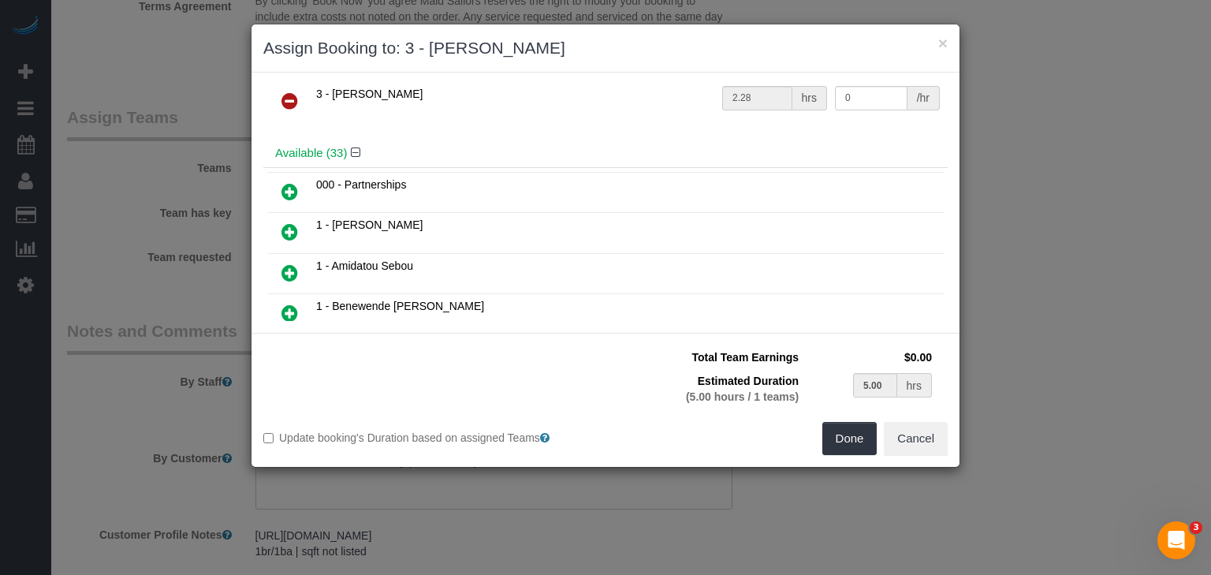
scroll to position [252, 0]
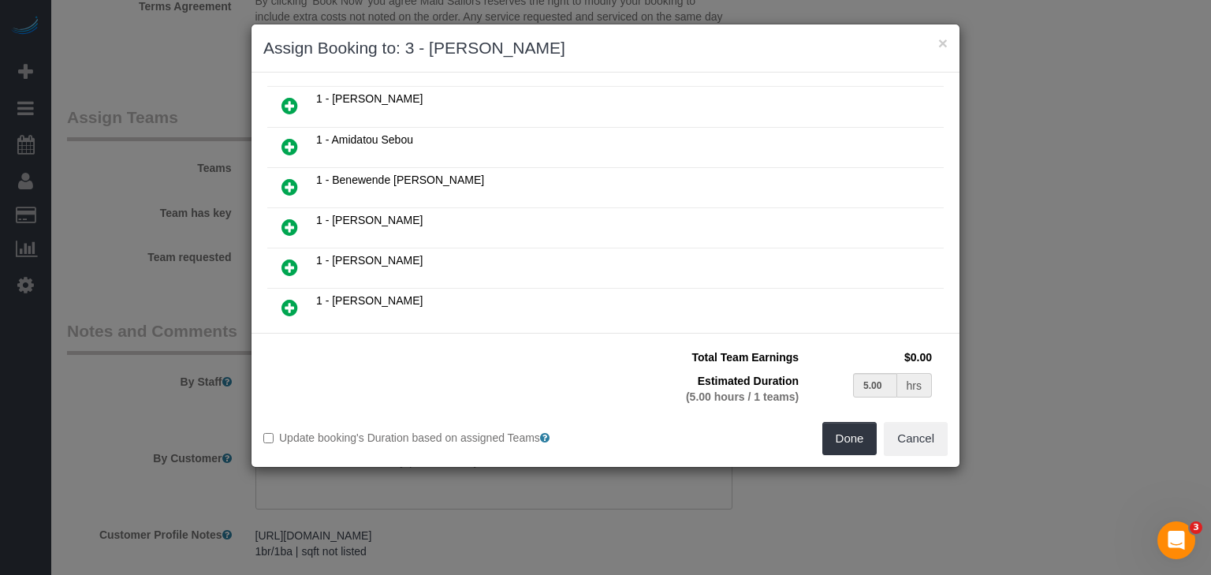
click at [293, 220] on icon at bounding box center [289, 227] width 17 height 19
type input "2.50"
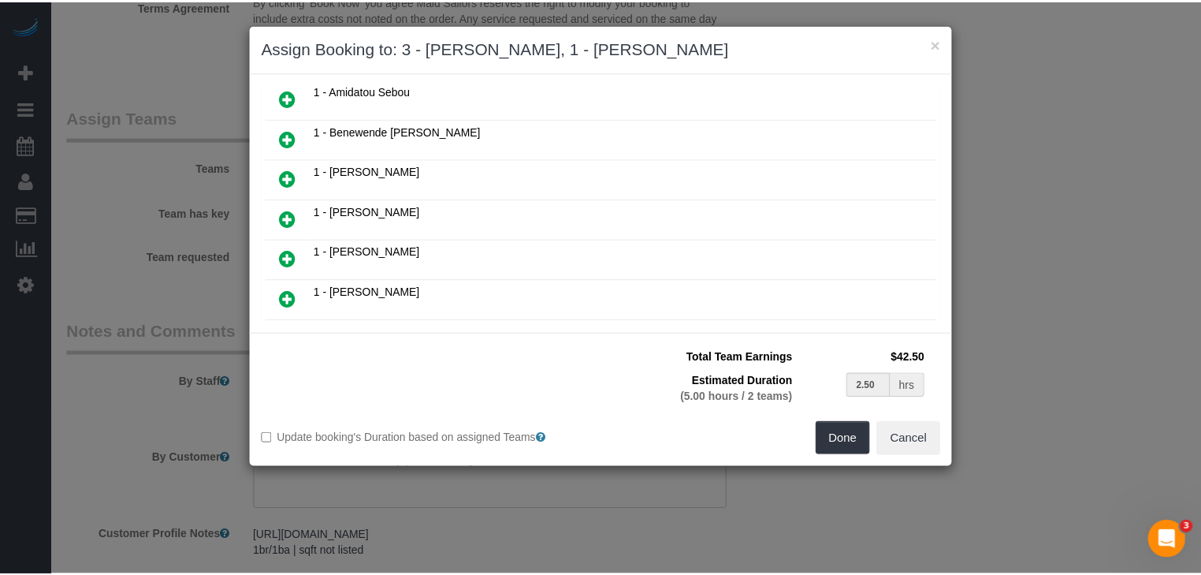
scroll to position [202, 0]
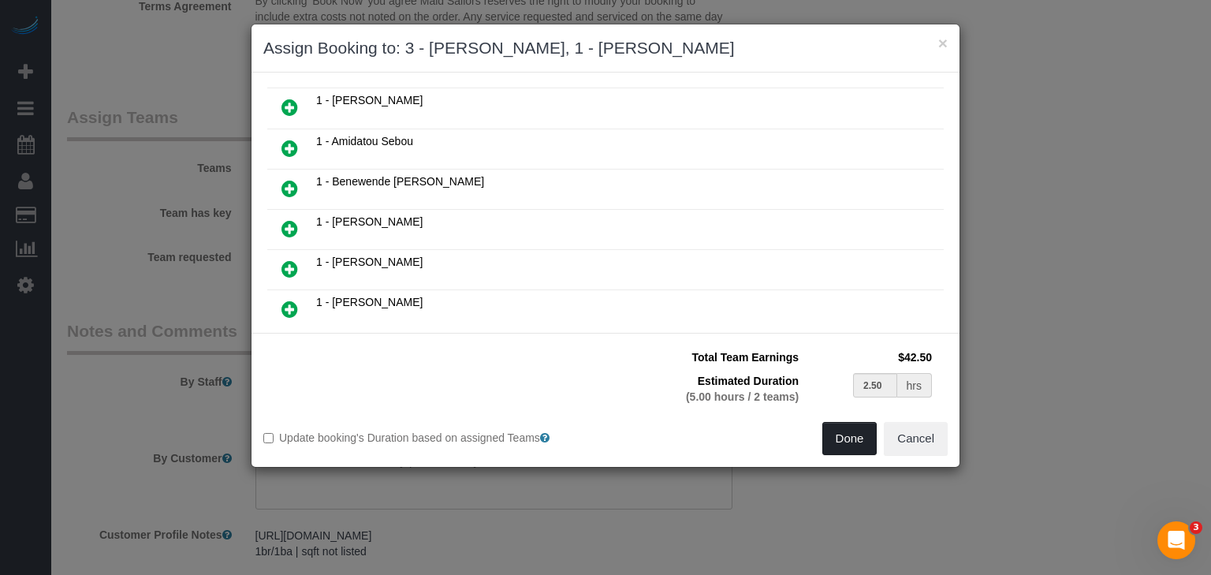
click at [835, 429] on button "Done" at bounding box center [849, 438] width 55 height 33
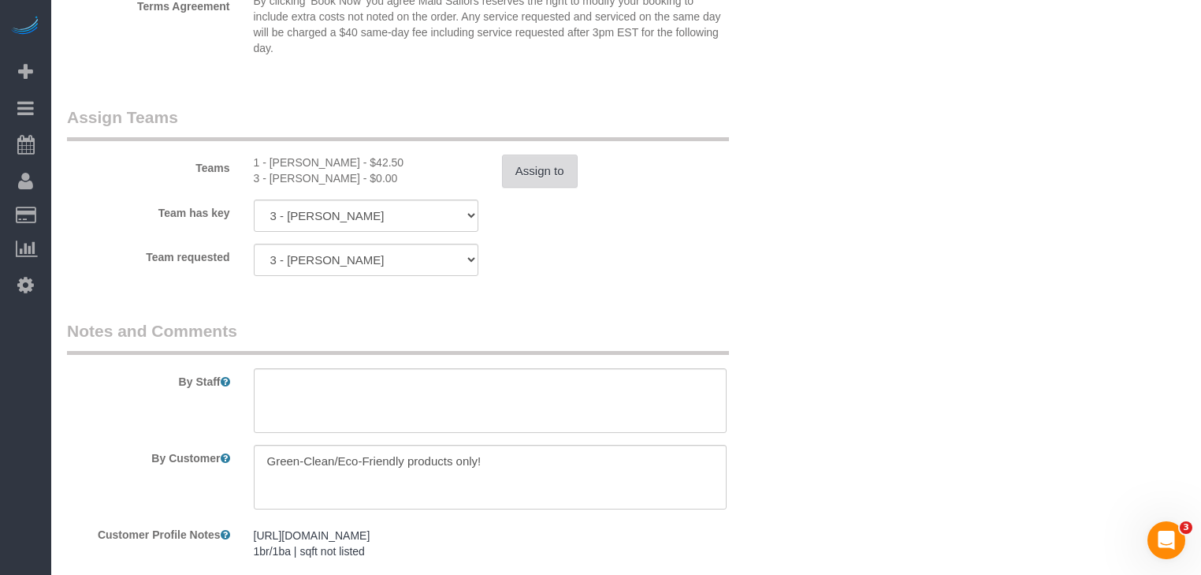
select select "spot171"
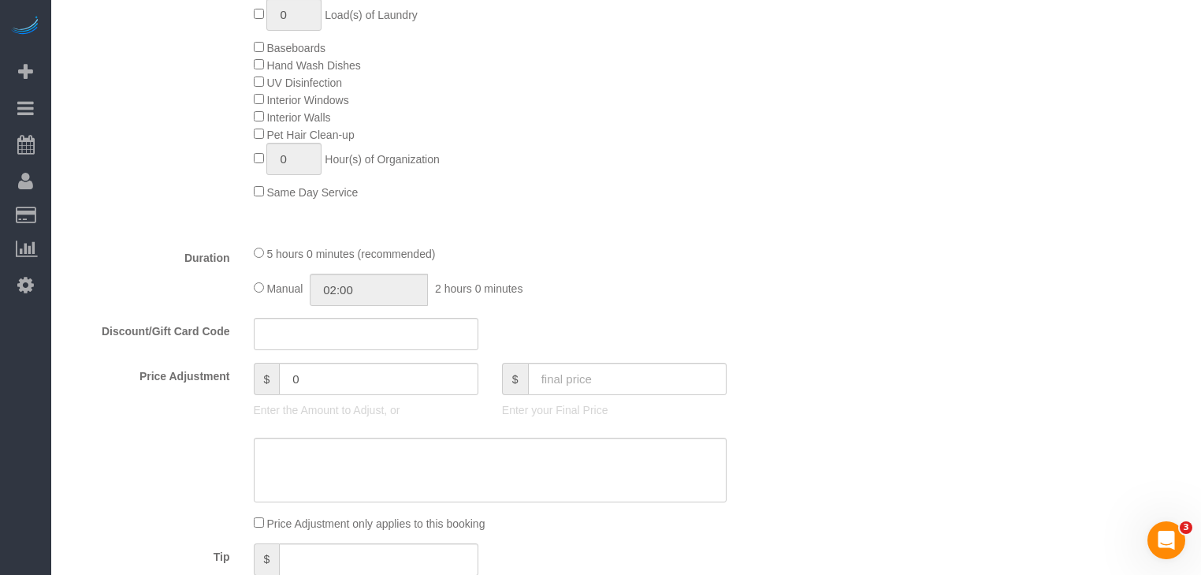
scroll to position [946, 0]
select select "spot226"
click at [373, 298] on input "05:00" at bounding box center [369, 290] width 118 height 32
type input "02:30"
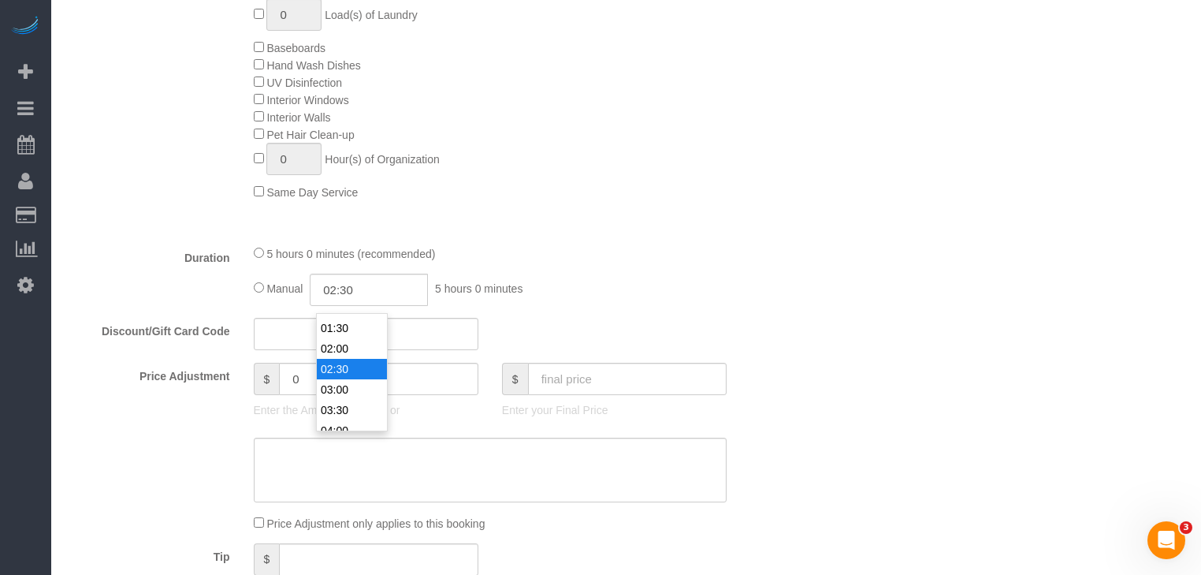
click at [350, 368] on li "02:30" at bounding box center [352, 369] width 70 height 20
select select "spot281"
click at [385, 296] on input "02:30" at bounding box center [369, 290] width 118 height 32
click at [612, 279] on div "5 hours 0 minutes (recommended) Manual 02:30 2 hours 30 minutes" at bounding box center [490, 274] width 497 height 61
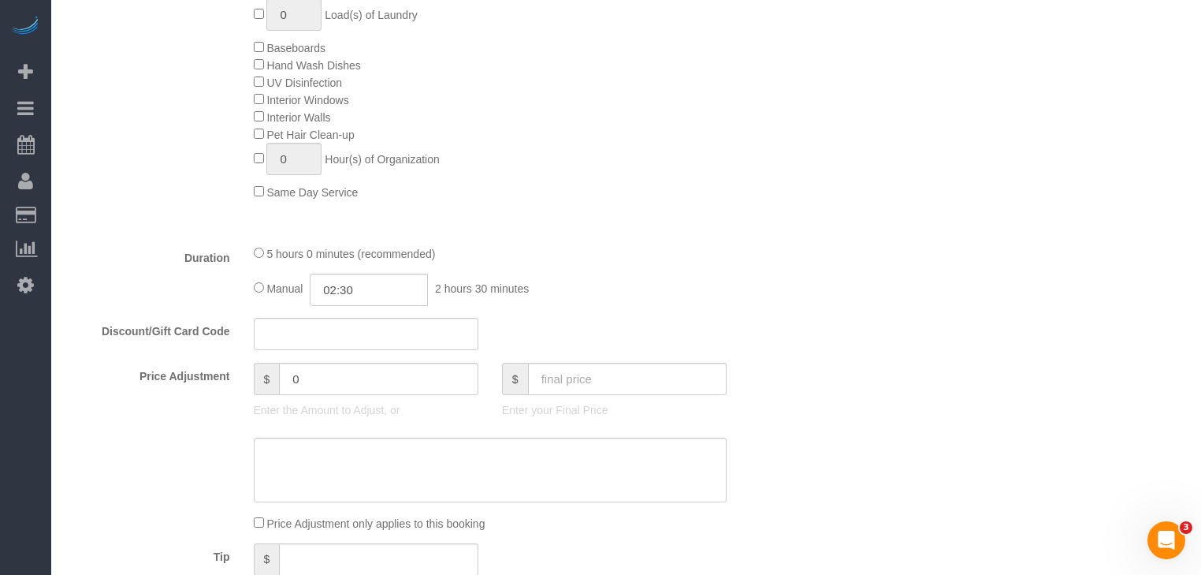
click at [539, 281] on div "Manual 02:30 2 hours 30 minutes" at bounding box center [491, 290] width 474 height 32
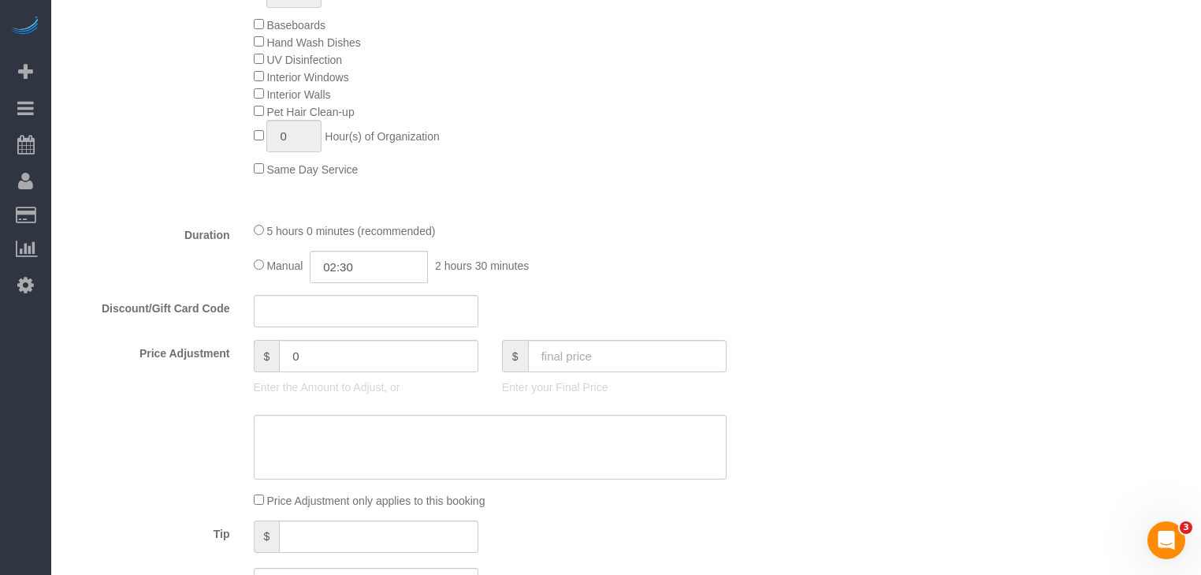
scroll to position [946, 0]
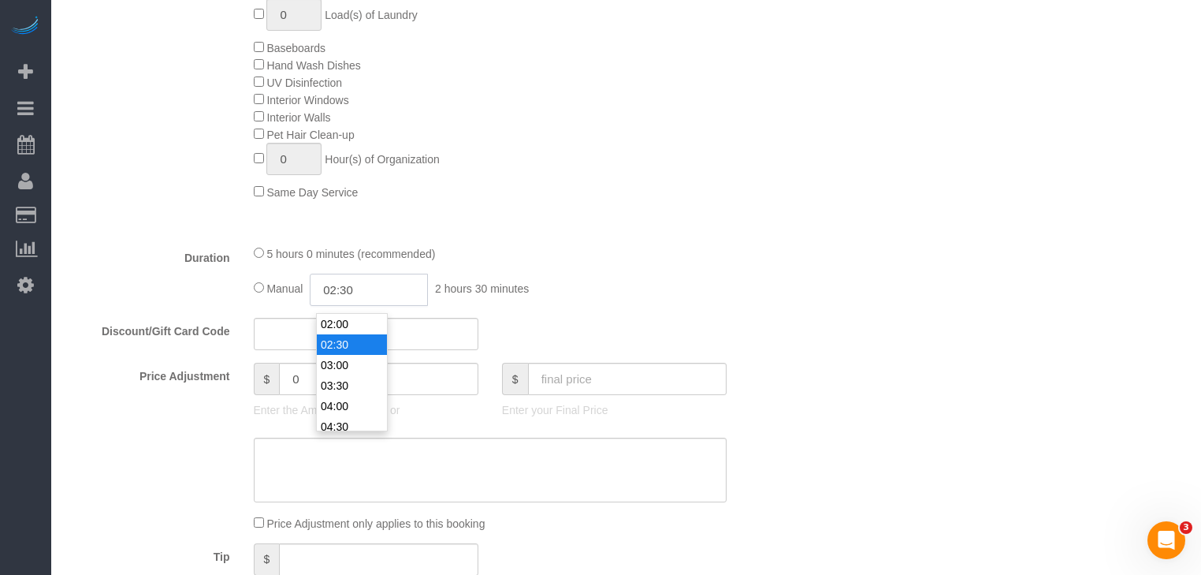
click at [374, 306] on input "02:30" at bounding box center [369, 290] width 118 height 32
click at [741, 293] on div "Duration 5 hours 0 minutes (recommended) Manual 02:30 2 hours 30 minutes" at bounding box center [428, 274] width 746 height 61
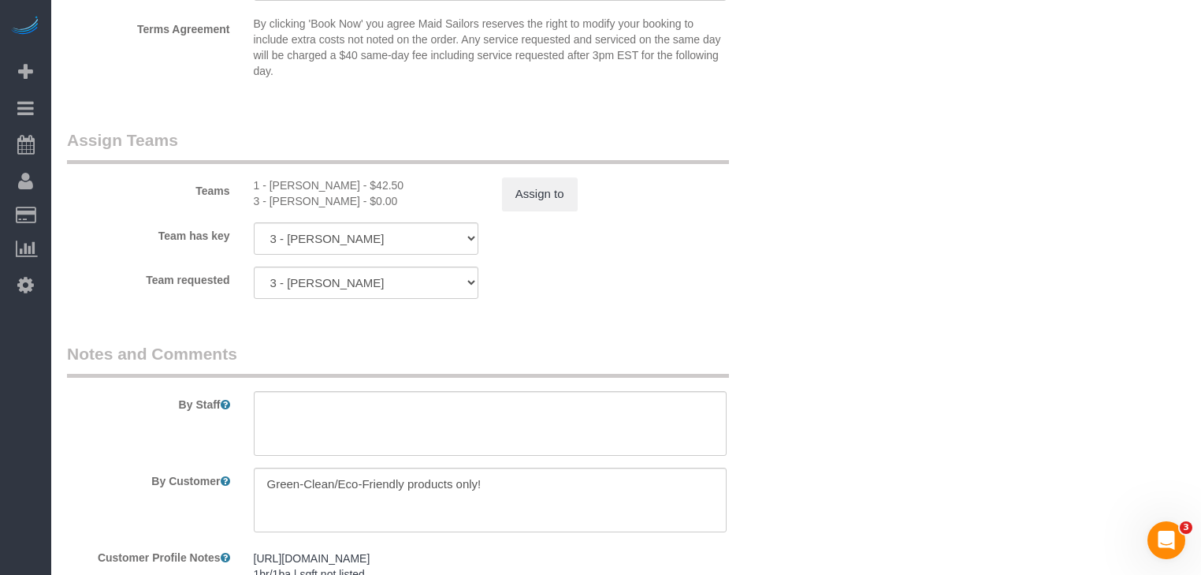
scroll to position [2018, 0]
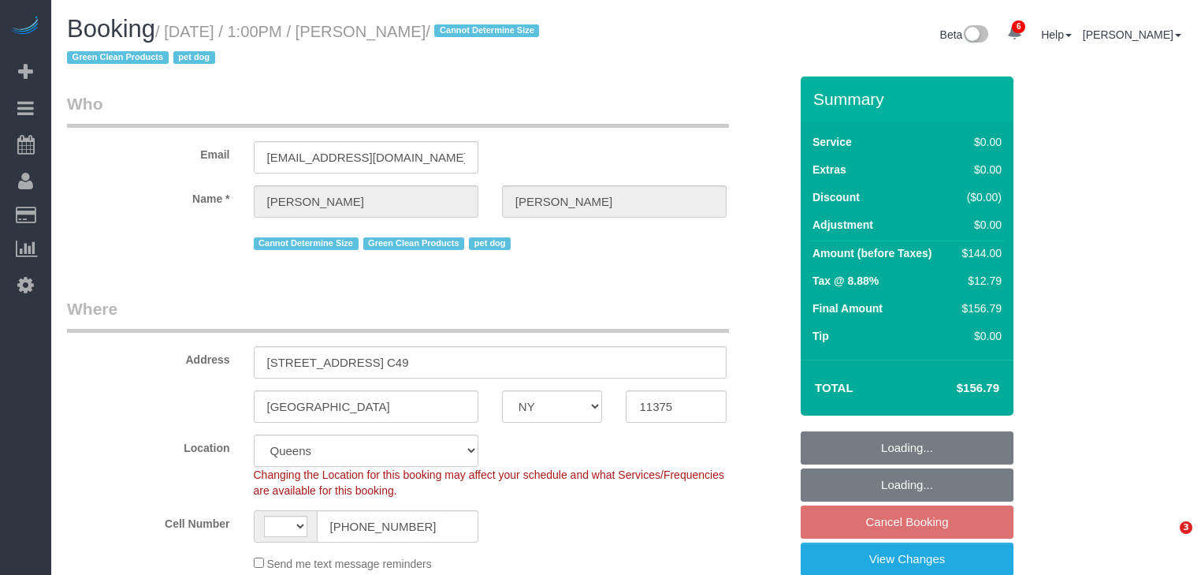
select select "NY"
select select "number:60"
select select "number:74"
select select "number:13"
select select "number:5"
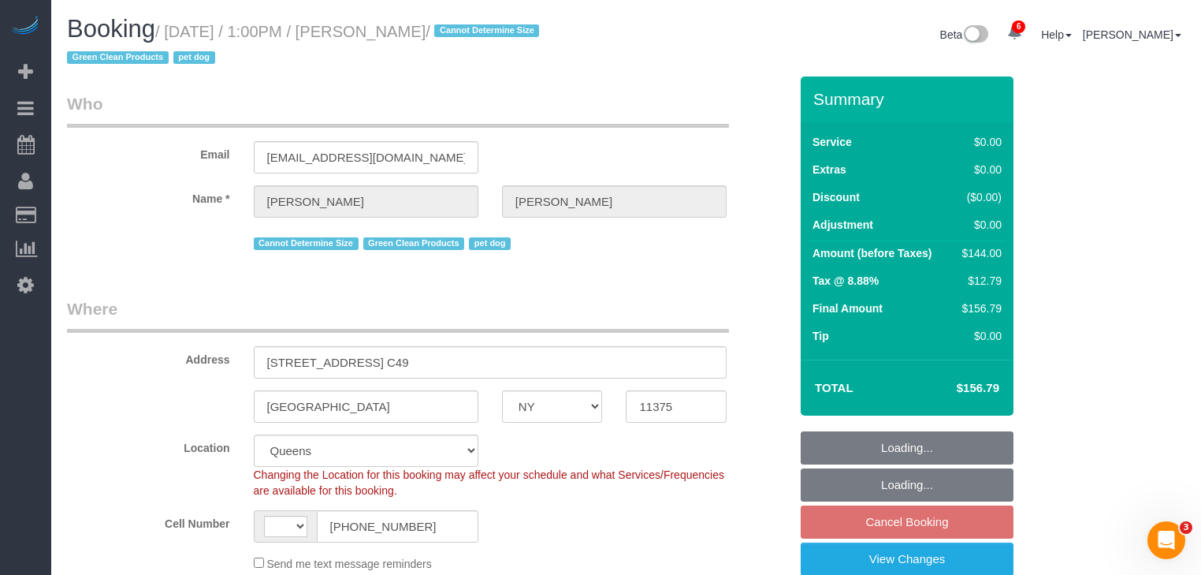
select select "string:stripe-pm_1QWLcg4VGloSiKo7V0LoqA1a"
select select "string:[GEOGRAPHIC_DATA]"
select select "object:1380"
select select "spot6"
select select "1"
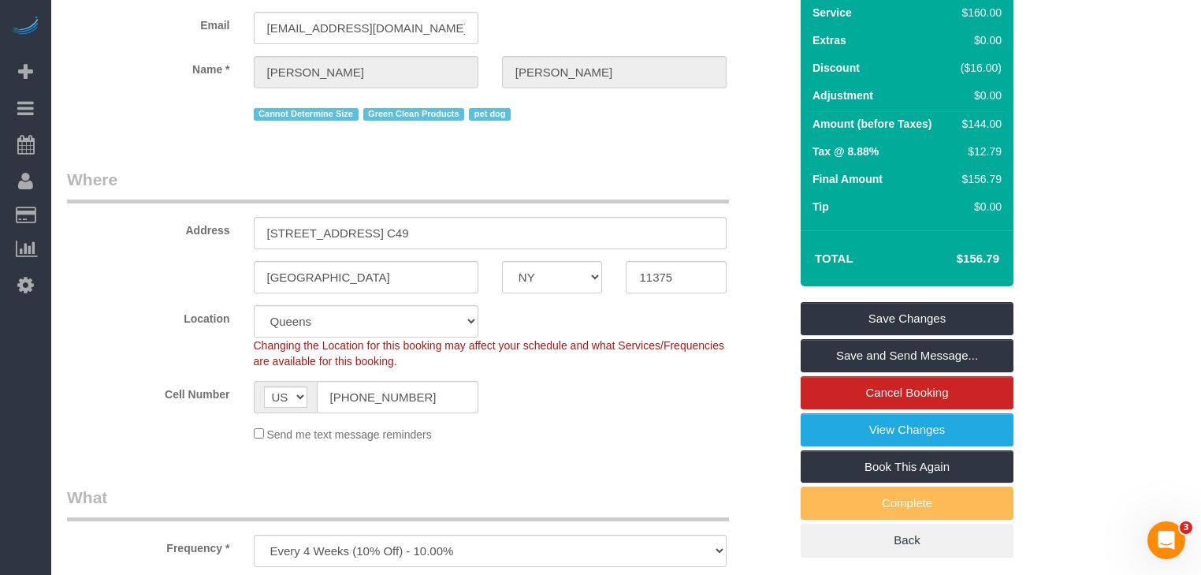
scroll to position [126, 0]
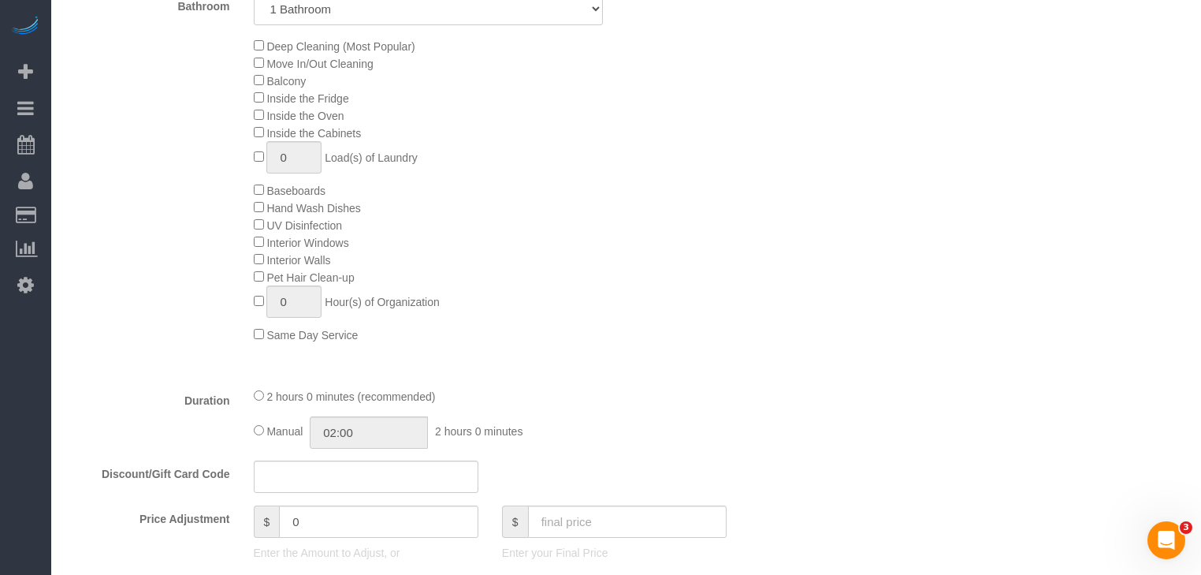
scroll to position [1009, 0]
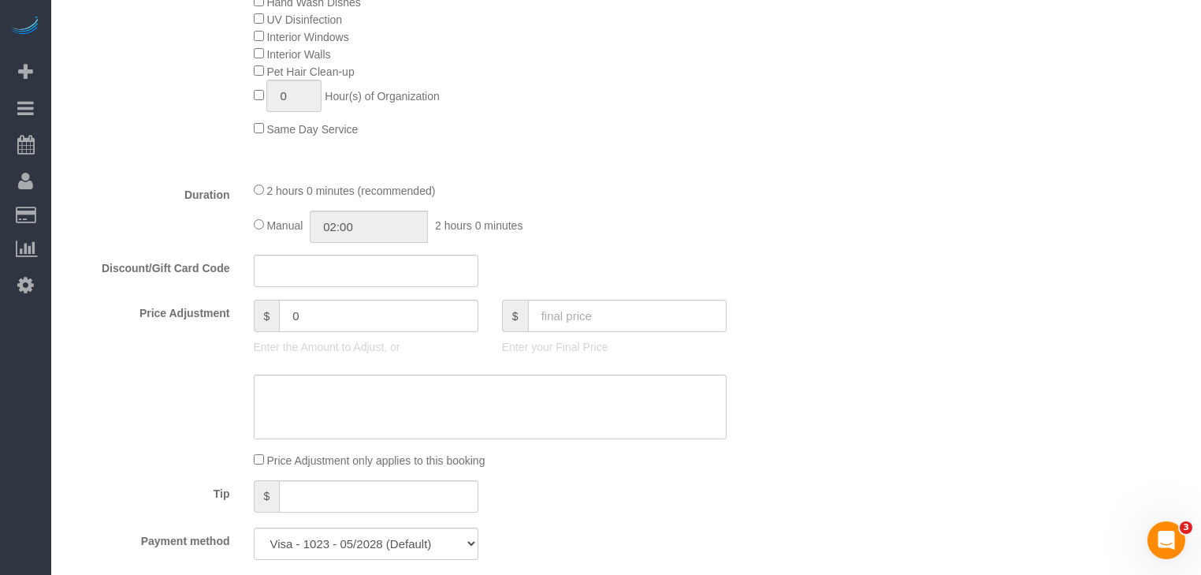
drag, startPoint x: 405, startPoint y: 195, endPoint x: 501, endPoint y: 193, distance: 96.2
click at [442, 194] on div "2 hours 0 minutes (recommended)" at bounding box center [491, 189] width 474 height 17
click at [501, 193] on div "2 hours 0 minutes (recommended)" at bounding box center [491, 189] width 474 height 17
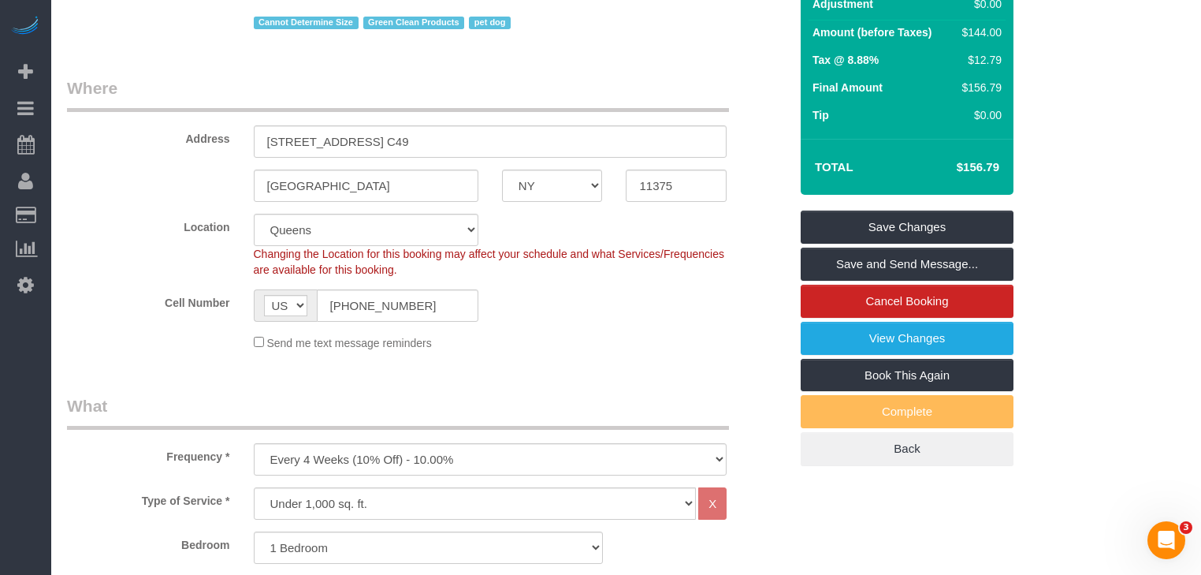
scroll to position [63, 0]
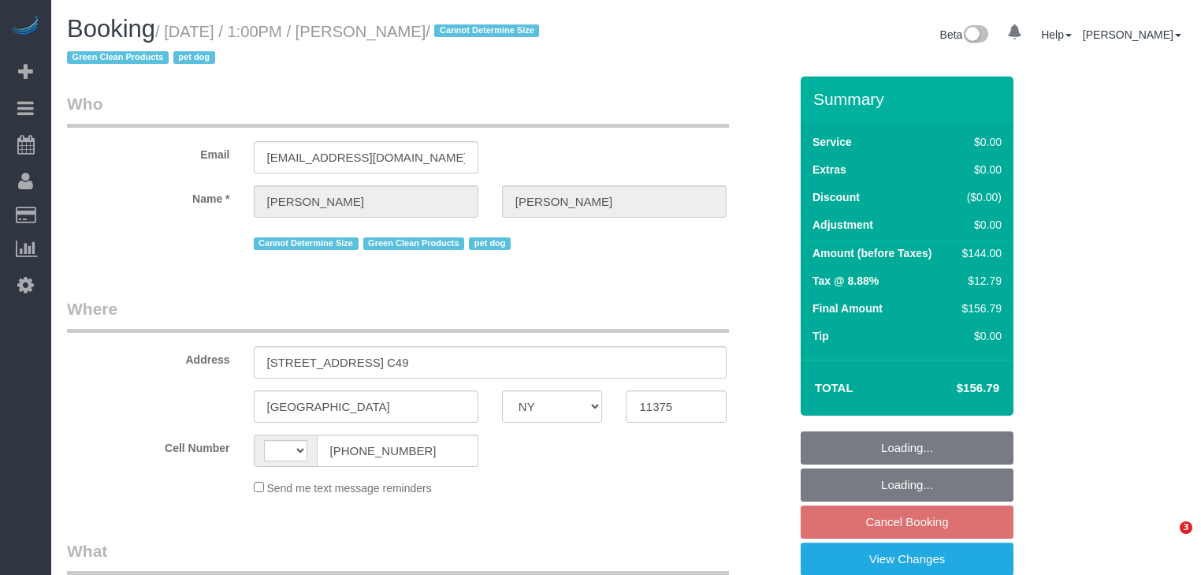
select select "NY"
select select "object:437"
select select "number:60"
select select "number:74"
select select "number:13"
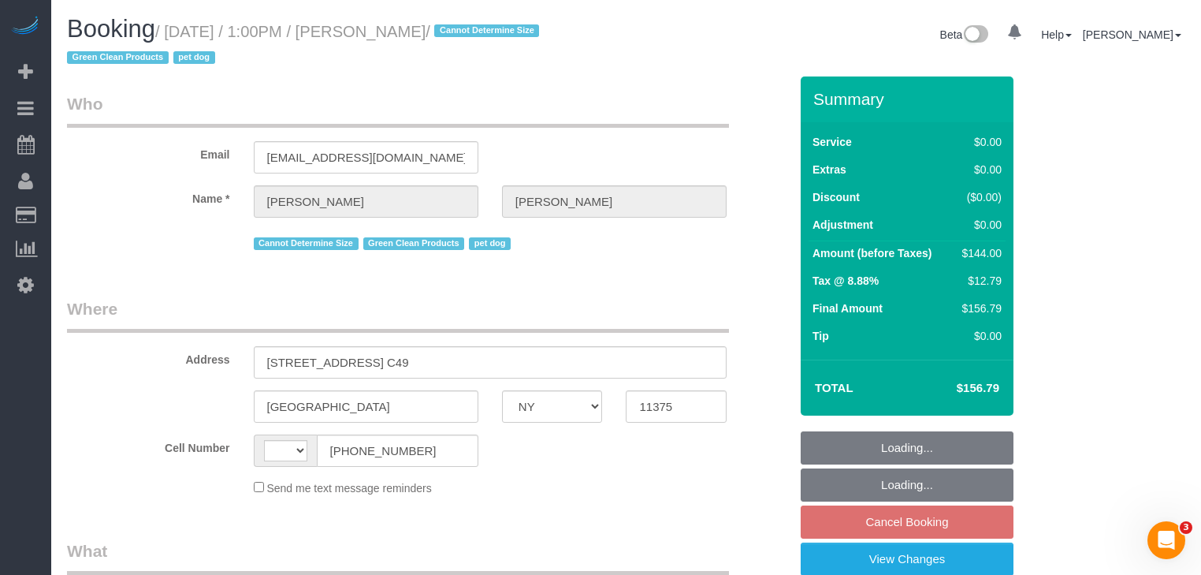
select select "number:5"
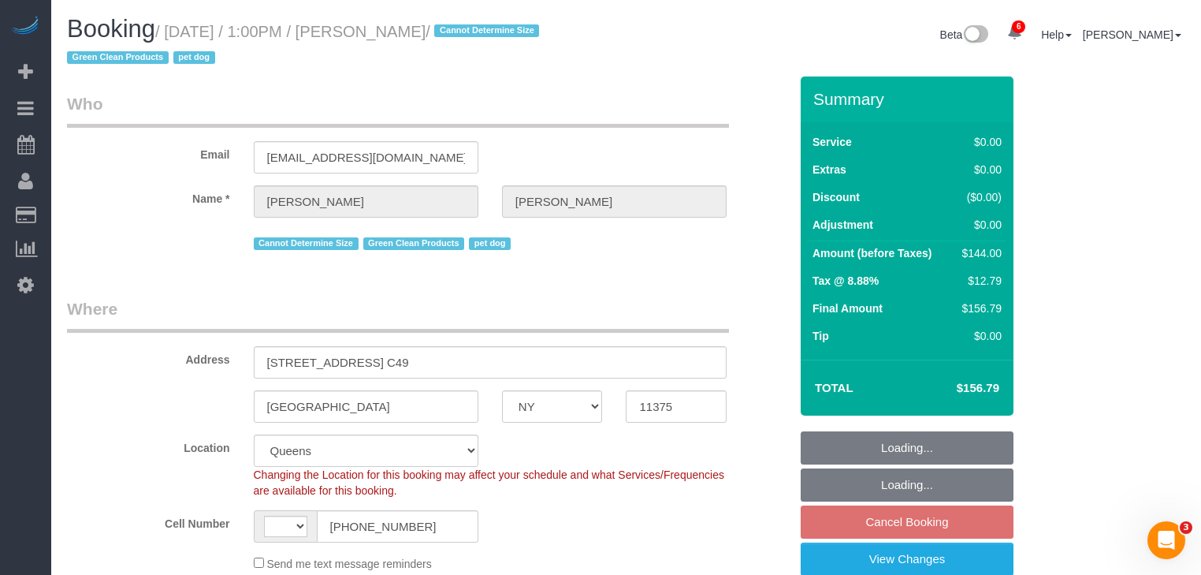
select select "object:586"
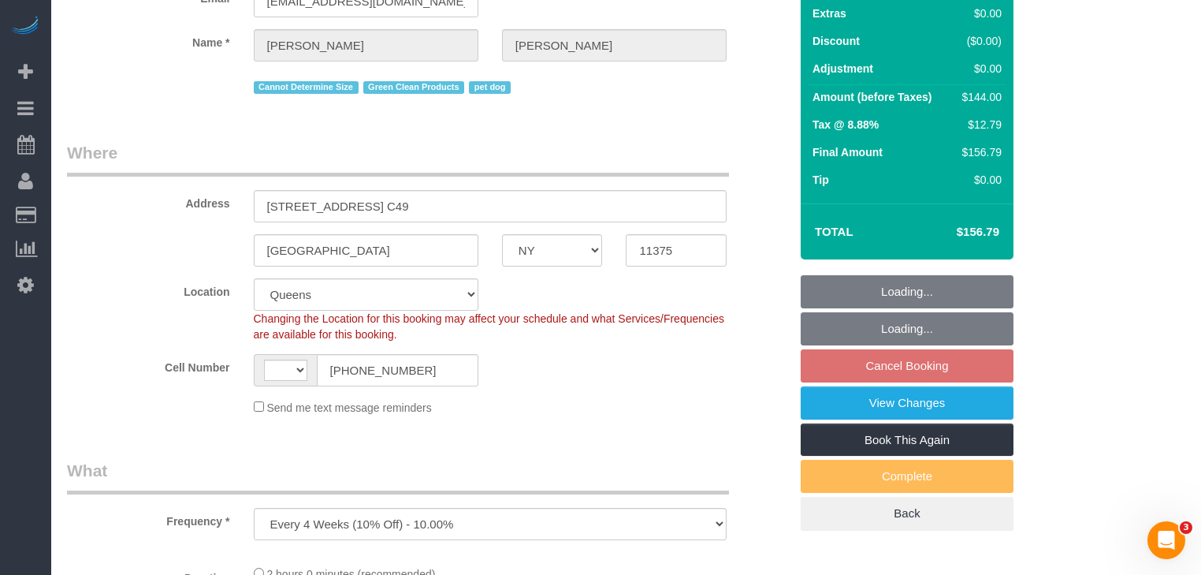
select select "string:[GEOGRAPHIC_DATA]"
select select "string:stripe-pm_1QWLcg4VGloSiKo7V0LoqA1a"
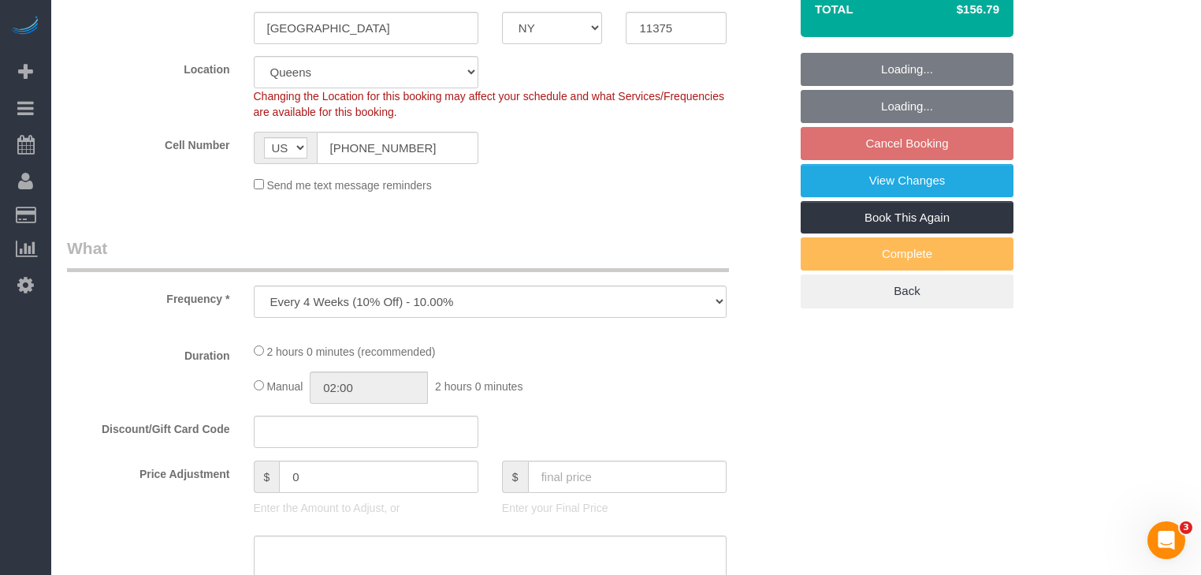
select select "1"
select select "spot6"
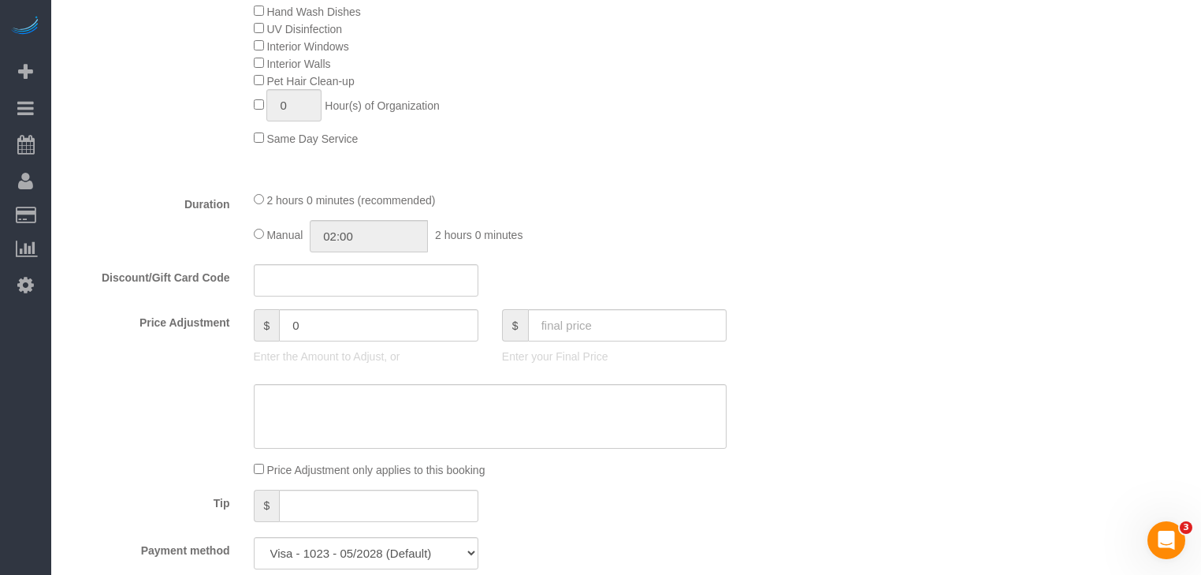
select select "1"
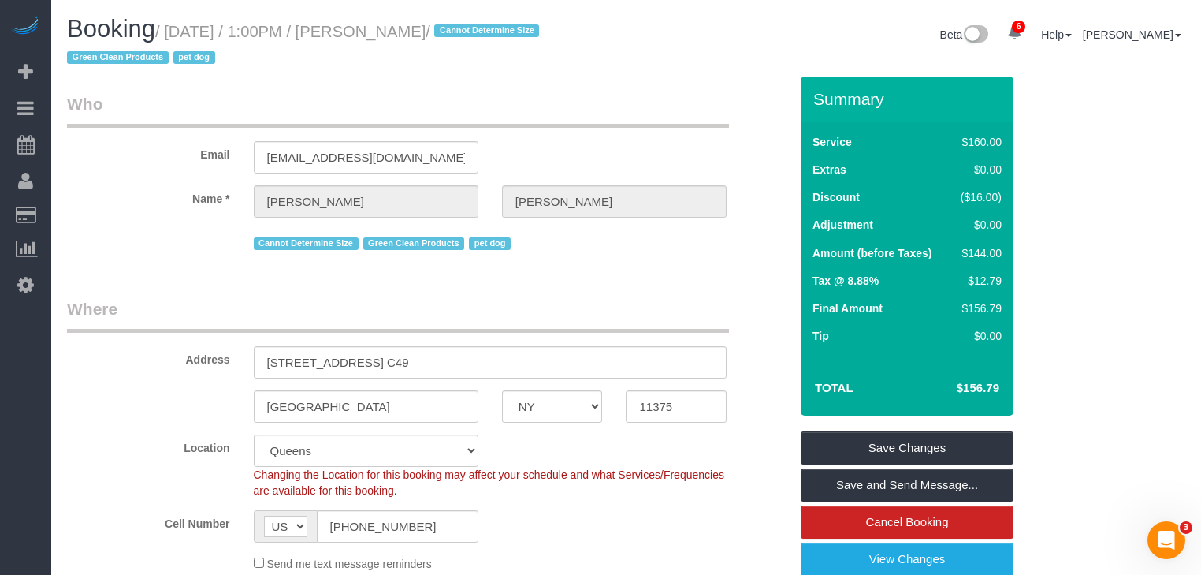
click at [568, 122] on legend "Who" at bounding box center [398, 109] width 662 height 35
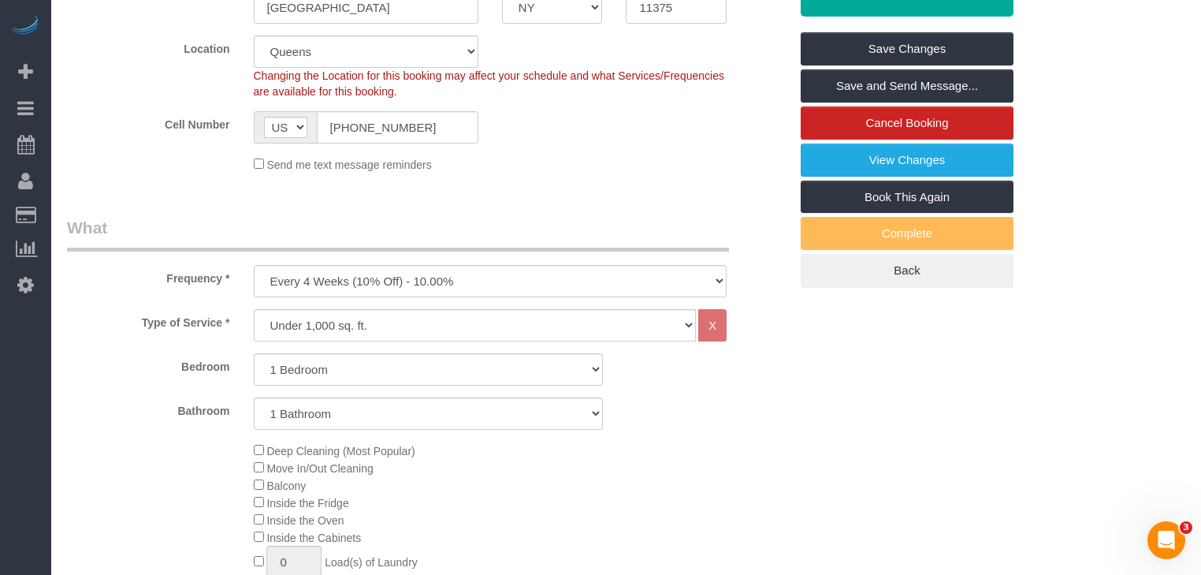
scroll to position [252, 0]
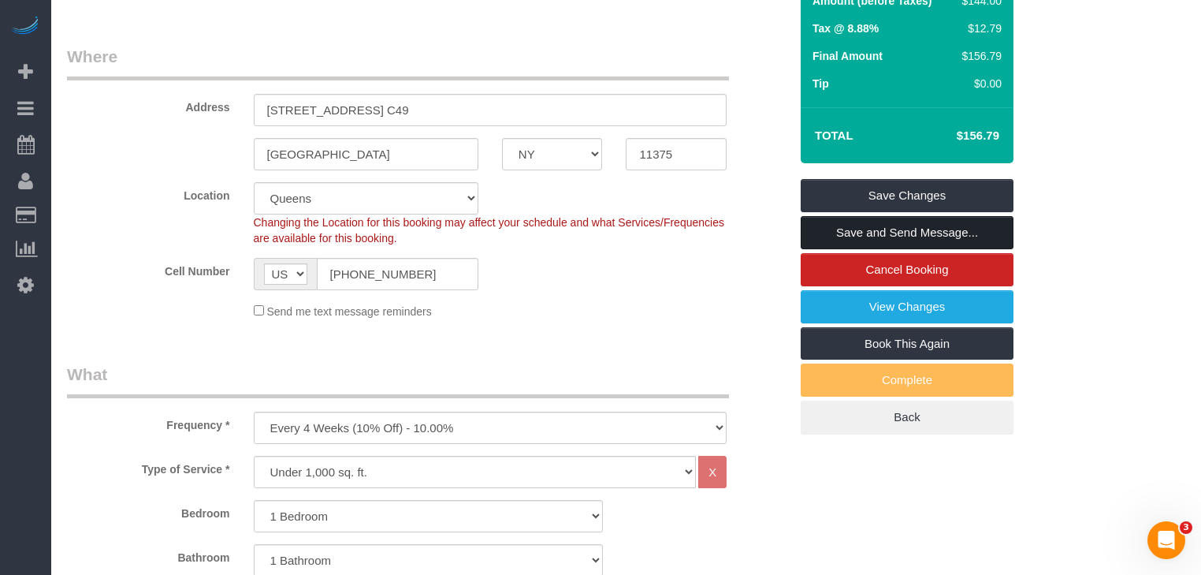
click at [929, 232] on link "Save and Send Message..." at bounding box center [907, 232] width 213 height 33
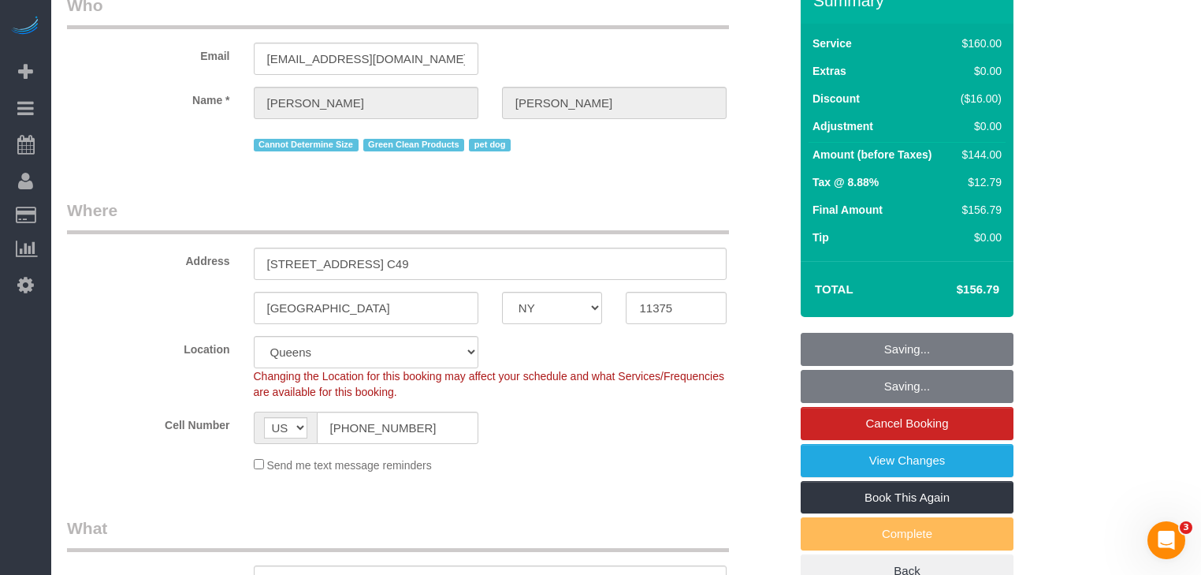
scroll to position [0, 0]
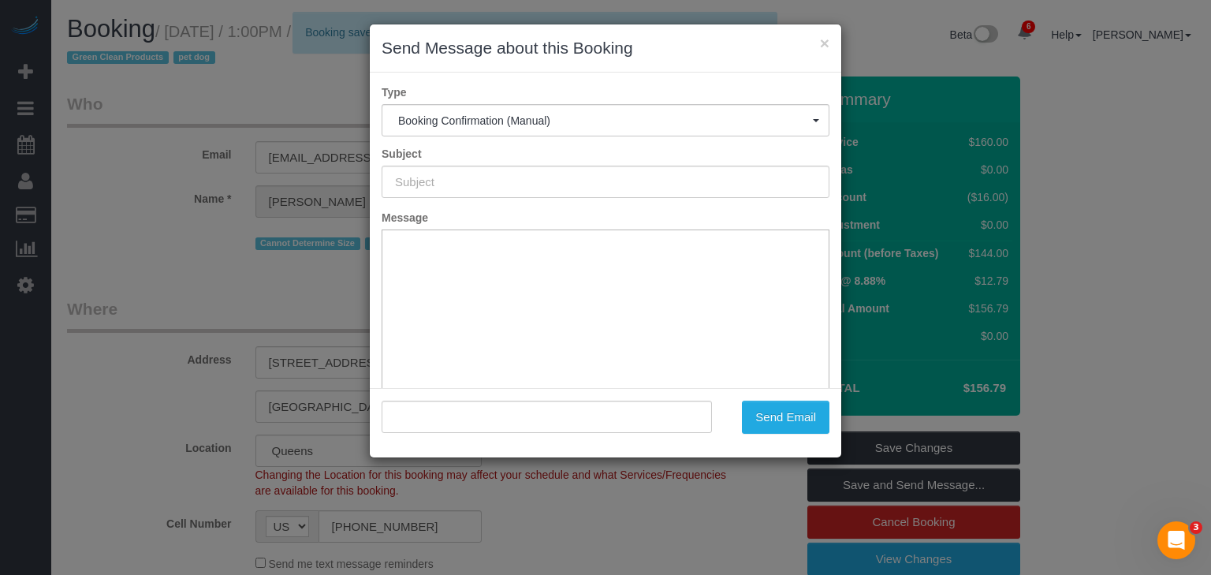
type input "Cleaning Confirmed for [DATE] 1:00pm"
type input ""[PERSON_NAME]" <[EMAIL_ADDRESS][DOMAIN_NAME]>"
click at [770, 409] on button "Send Email" at bounding box center [785, 416] width 87 height 33
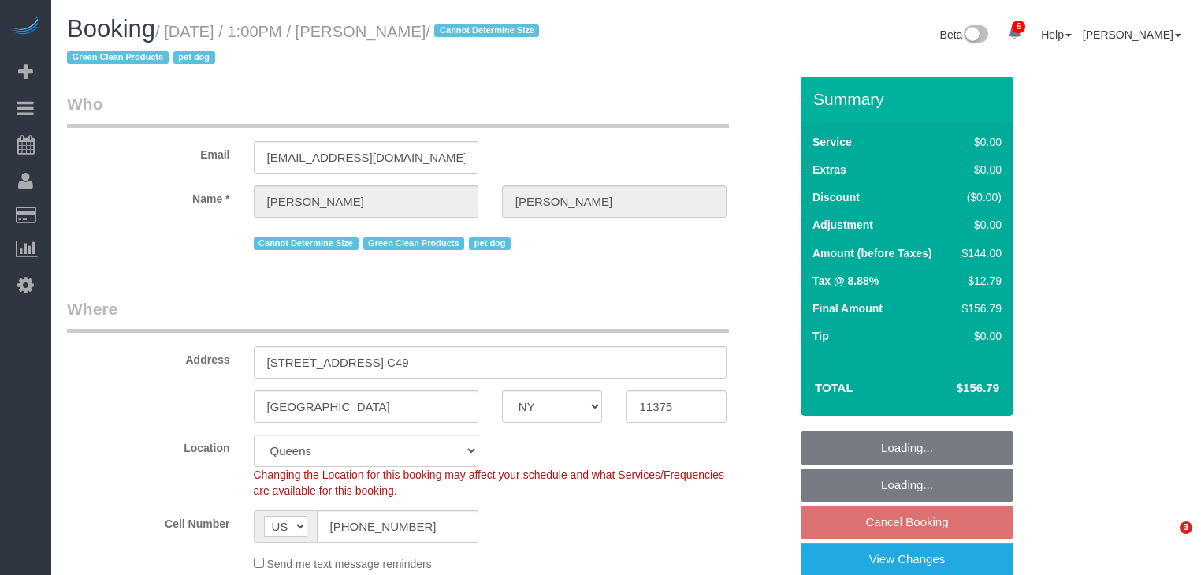
select select "NY"
select select "number:60"
select select "number:74"
select select "number:13"
select select "number:5"
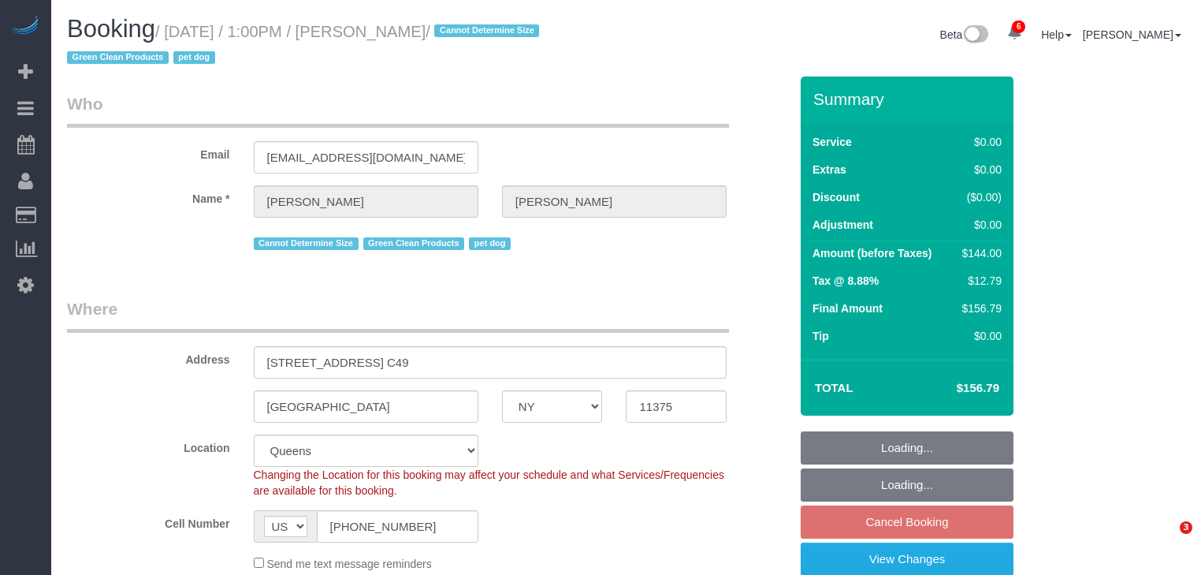
select select "object:936"
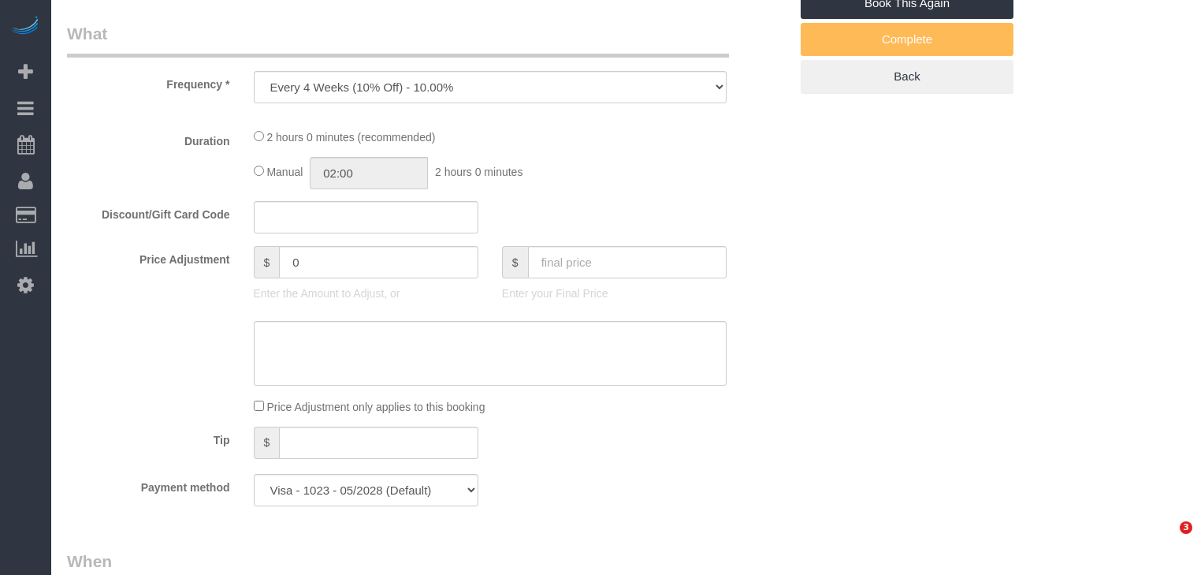
select select "1"
select select "spot6"
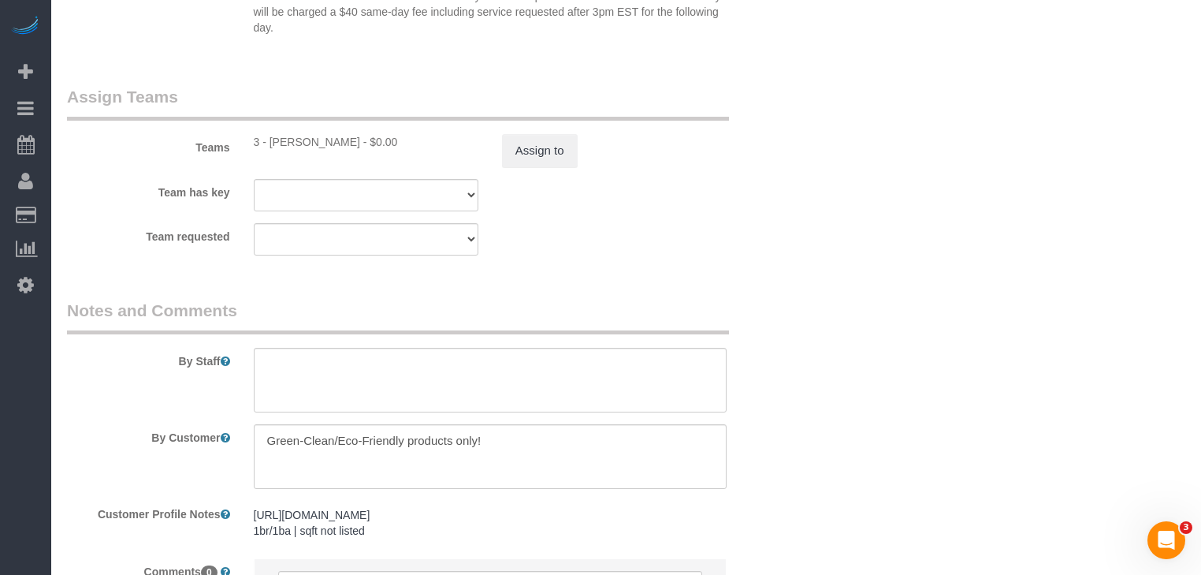
scroll to position [2207, 0]
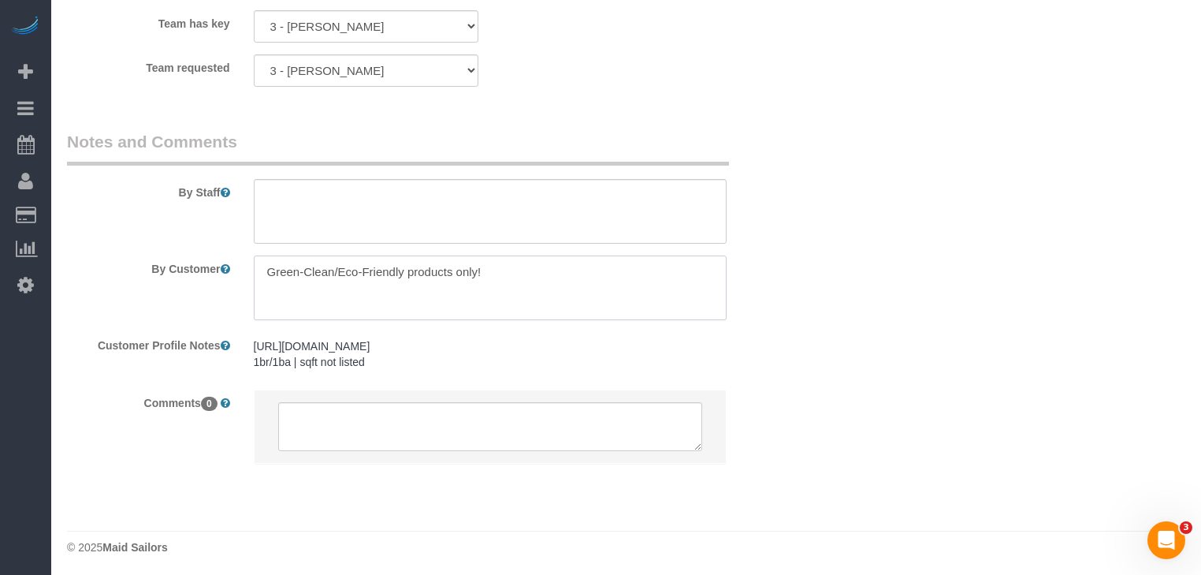
drag, startPoint x: 563, startPoint y: 277, endPoint x: 681, endPoint y: 277, distance: 118.2
click at [577, 277] on textarea at bounding box center [491, 287] width 474 height 65
drag, startPoint x: 341, startPoint y: 277, endPoint x: 608, endPoint y: 277, distance: 268.0
click at [608, 277] on textarea at bounding box center [491, 287] width 474 height 65
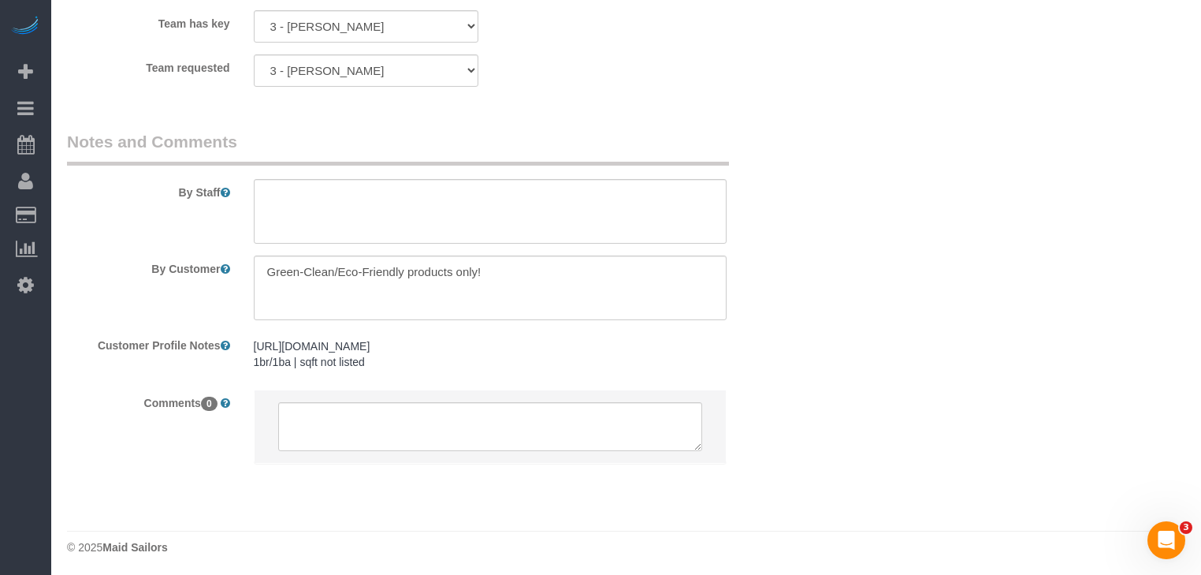
drag, startPoint x: 438, startPoint y: 281, endPoint x: 87, endPoint y: 313, distance: 352.2
click at [87, 313] on div "By Customer" at bounding box center [428, 287] width 746 height 65
drag, startPoint x: 840, startPoint y: 277, endPoint x: 622, endPoint y: 255, distance: 219.4
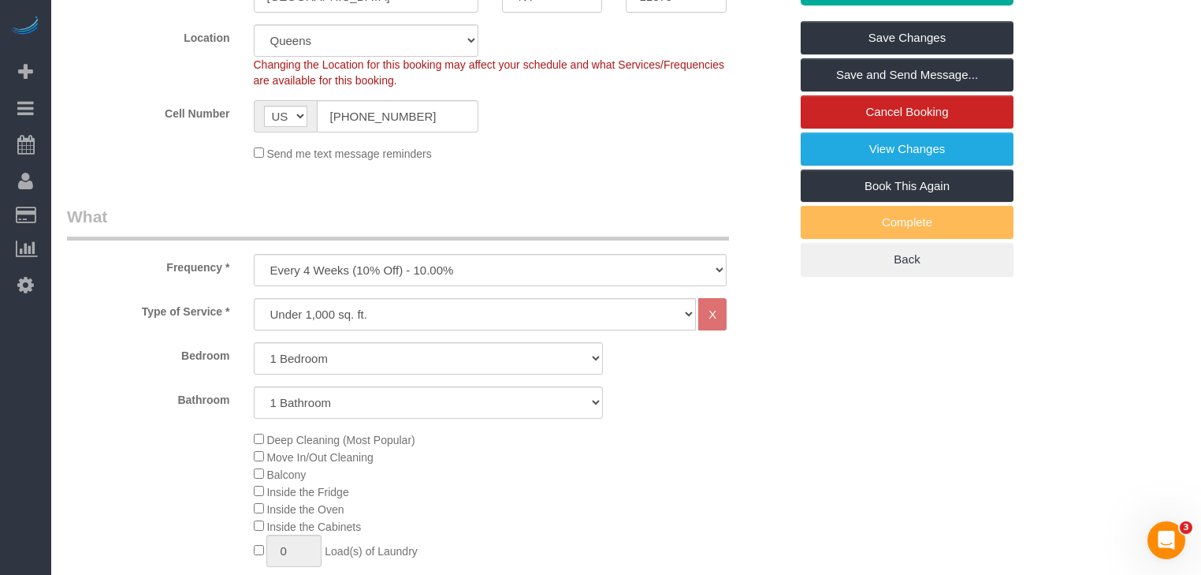
scroll to position [315, 0]
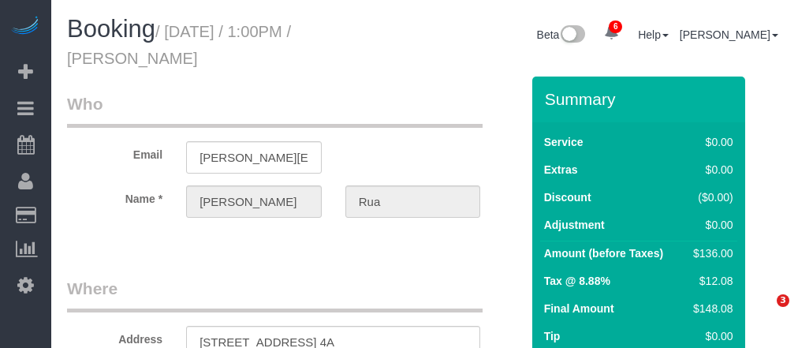
select select "NY"
select select "number:60"
select select "number:75"
select select "number:15"
select select "number:5"
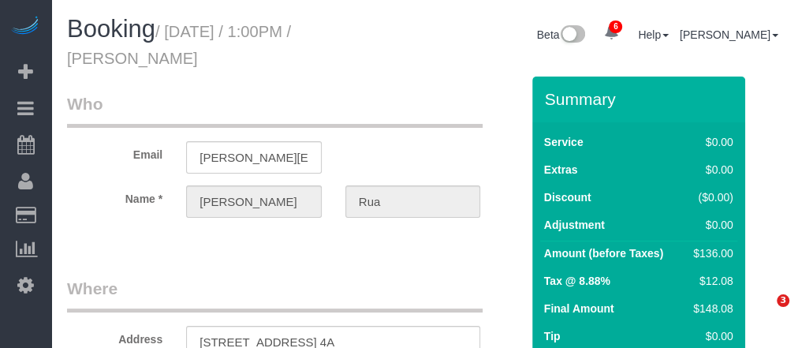
click at [291, 33] on small "/ August 22, 2025 / 1:00PM / Daniel Rua" at bounding box center [179, 45] width 224 height 44
select select "string:[GEOGRAPHIC_DATA]"
select select "object:917"
select select "spot6"
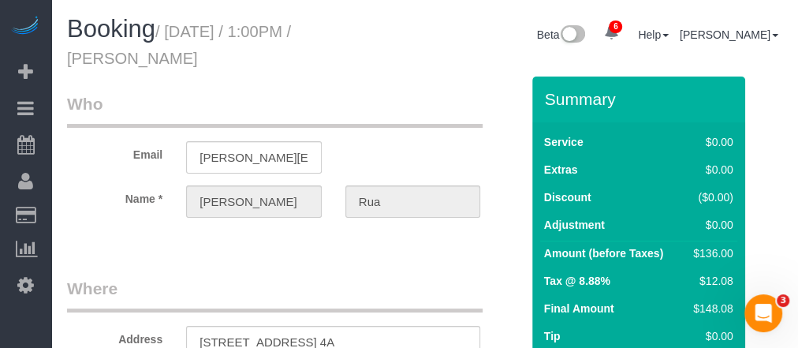
select select "1"
select select "object:1358"
click at [192, 35] on small "/ August 22, 2025 / 1:00PM / Daniel Rua" at bounding box center [179, 45] width 224 height 44
click at [291, 27] on small "/ August 22, 2025 / 1:00PM / Daniel Rua" at bounding box center [179, 45] width 224 height 44
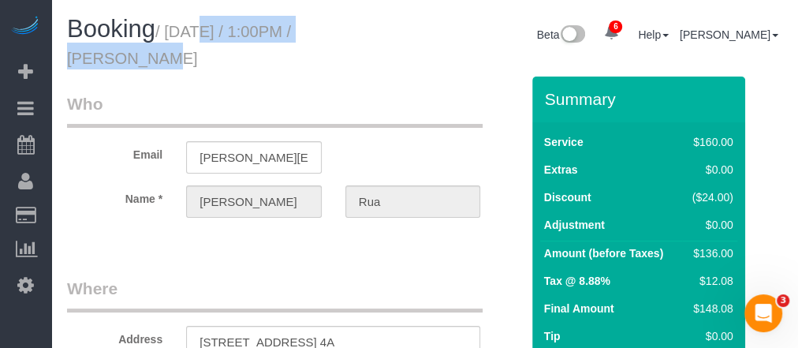
copy small "August 22, 2025 / 1:00PM"
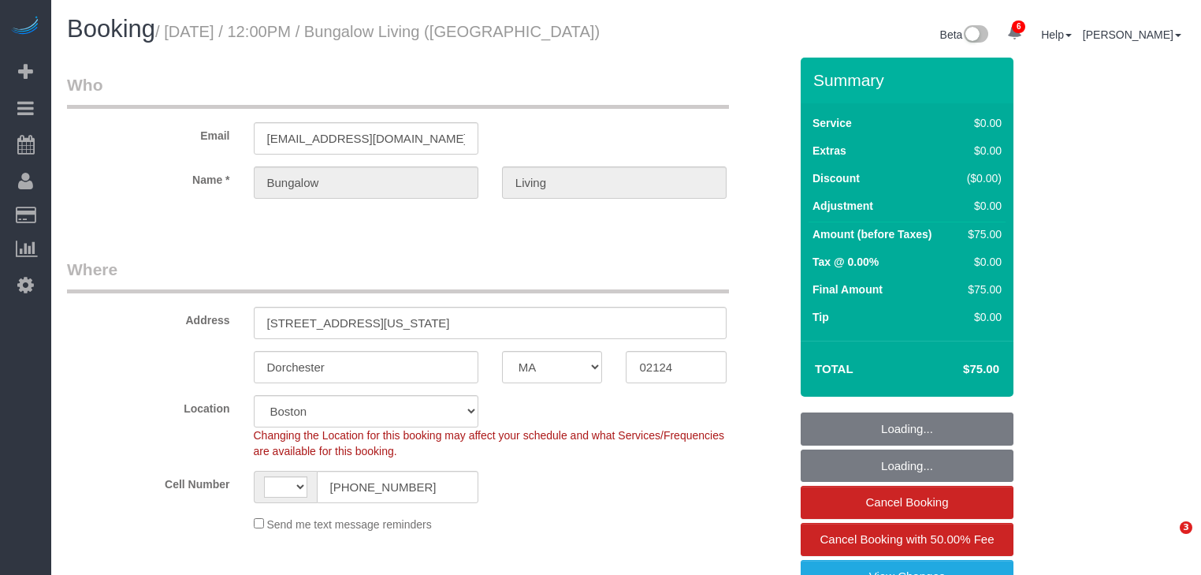
select select "MA"
select select "number:89"
select select "number:90"
select select "number:15"
select select "number:7"
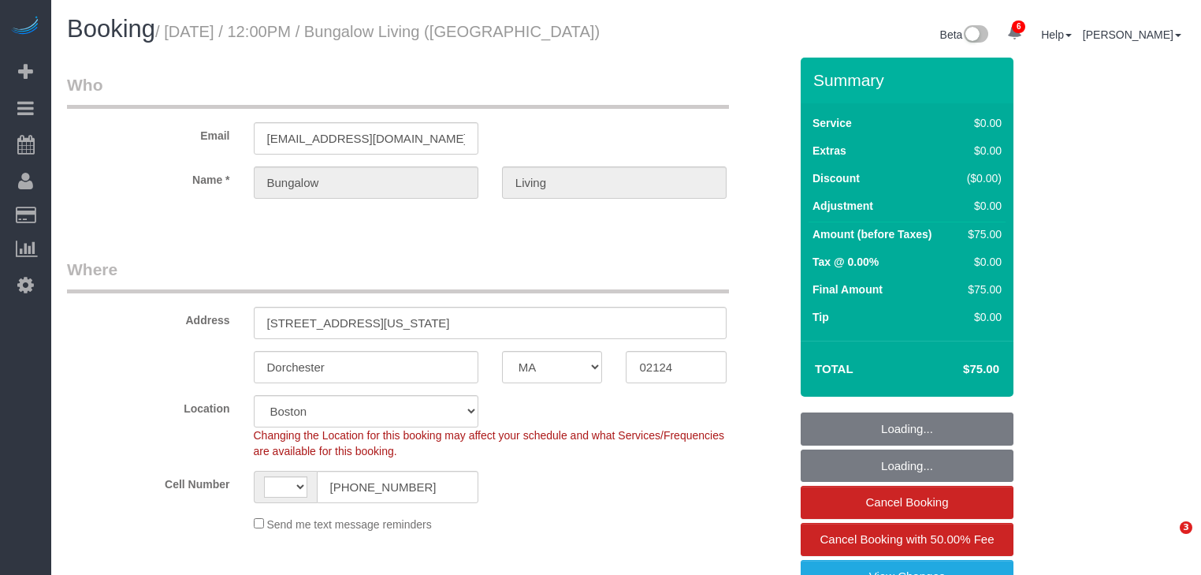
select select "string:[GEOGRAPHIC_DATA]"
select select "10"
select select "object:1040"
select select "spot1"
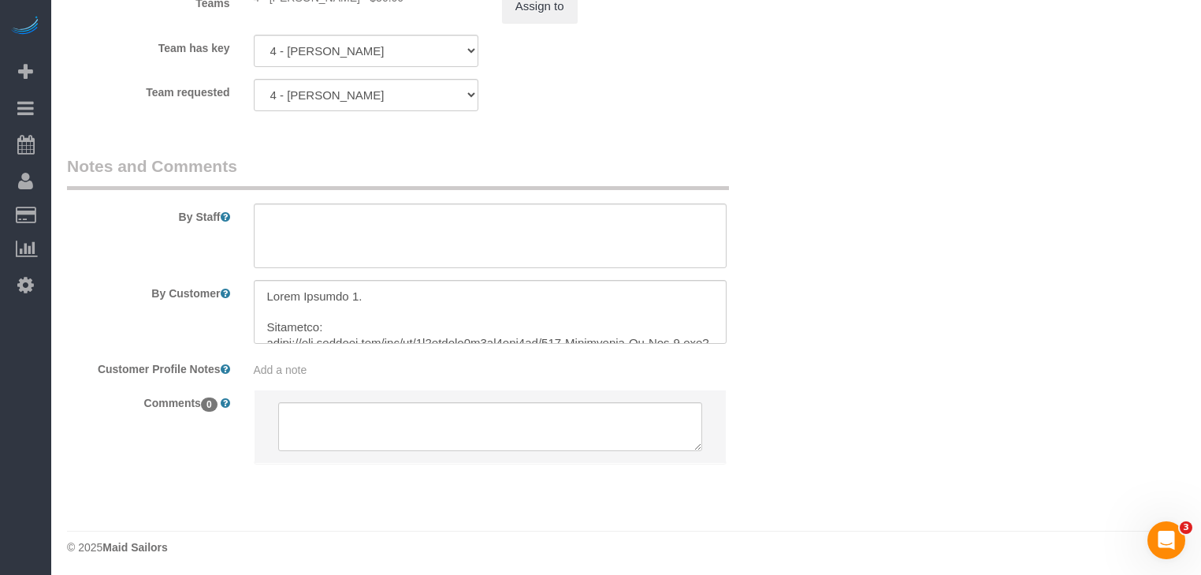
scroll to position [1843, 0]
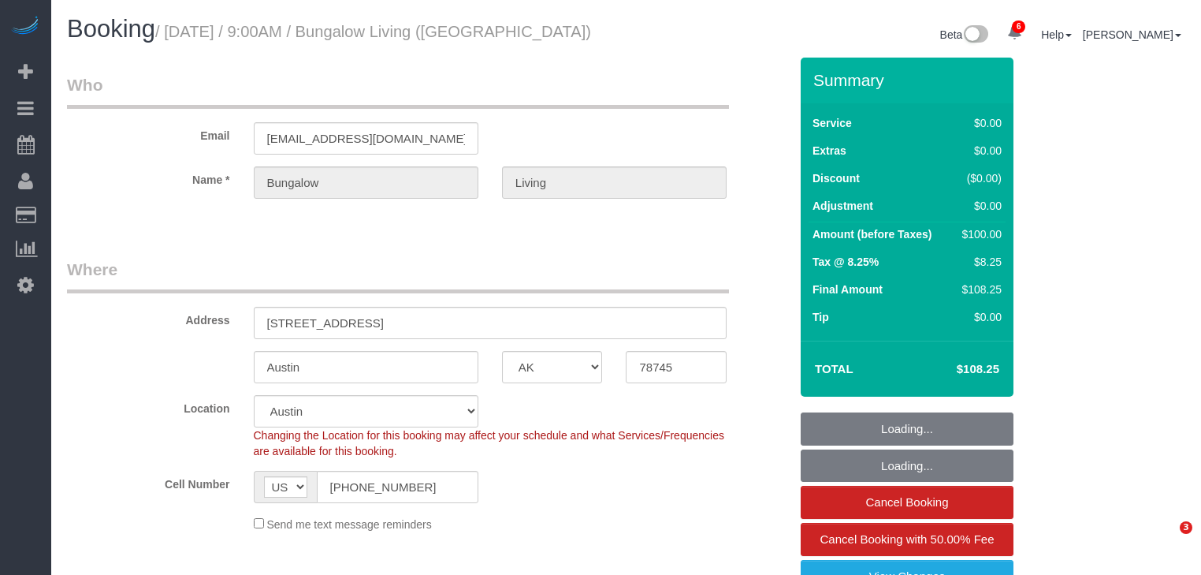
select select "[GEOGRAPHIC_DATA]"
select select "spot1"
select select "number:89"
select select "number:90"
select select "number:15"
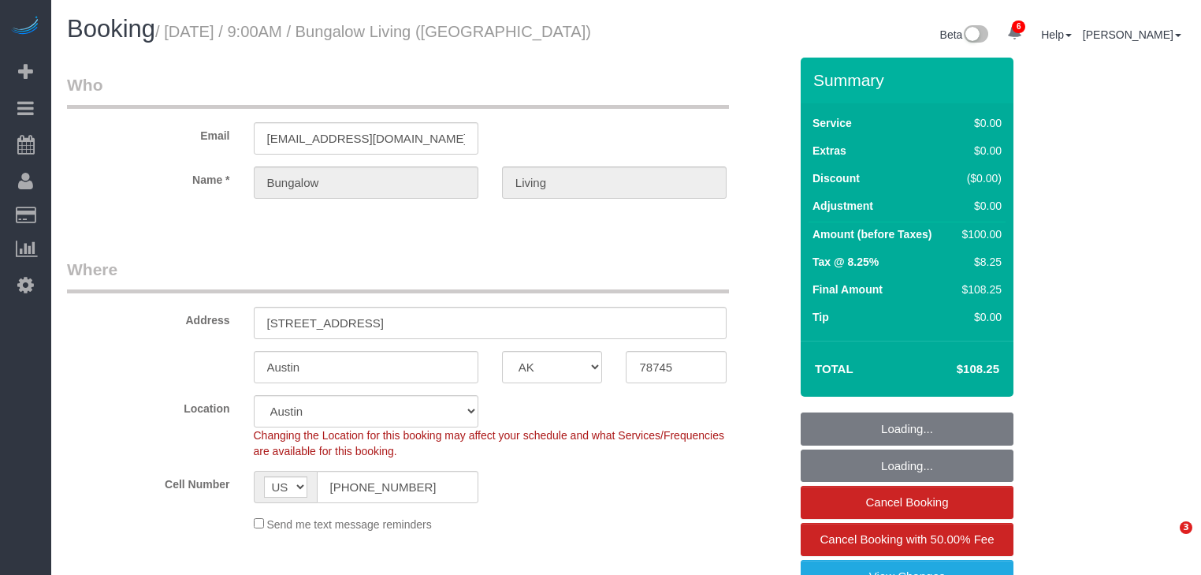
select select "number:7"
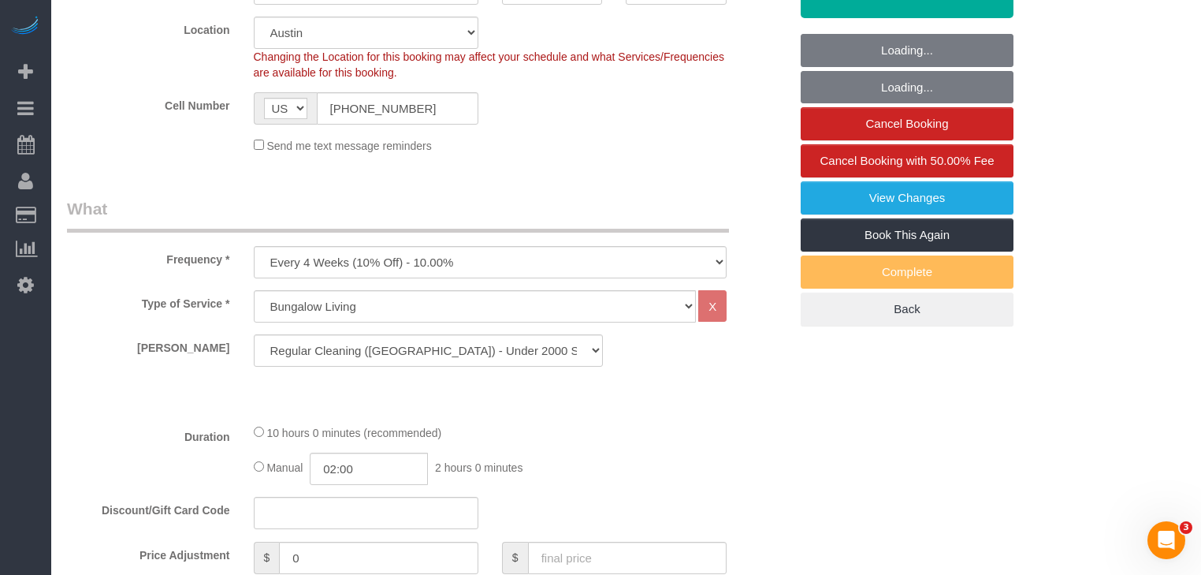
select select "5"
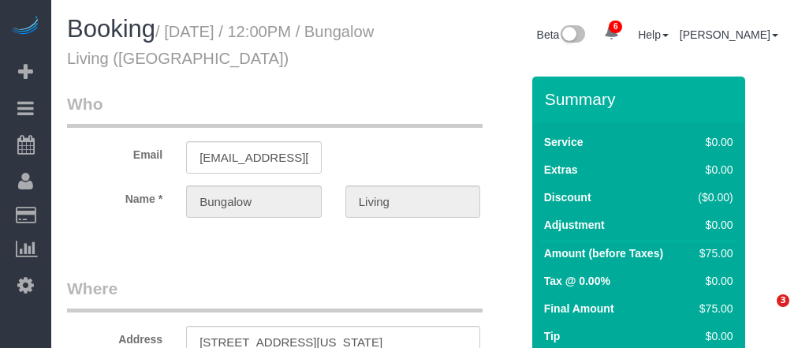
select select "MA"
select select "number:89"
select select "number:90"
select select "number:15"
select select "number:7"
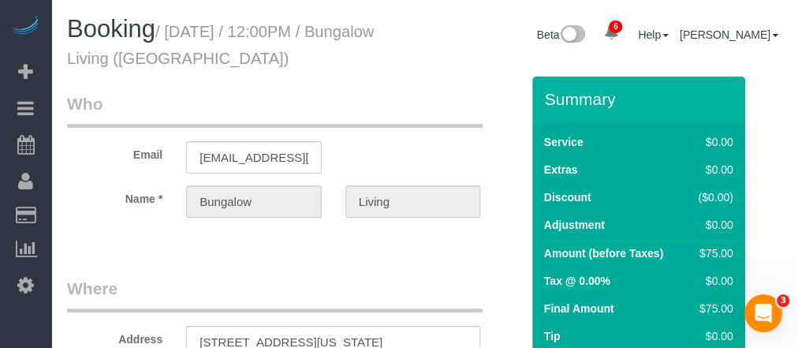
select select "10"
